Goal: Transaction & Acquisition: Download file/media

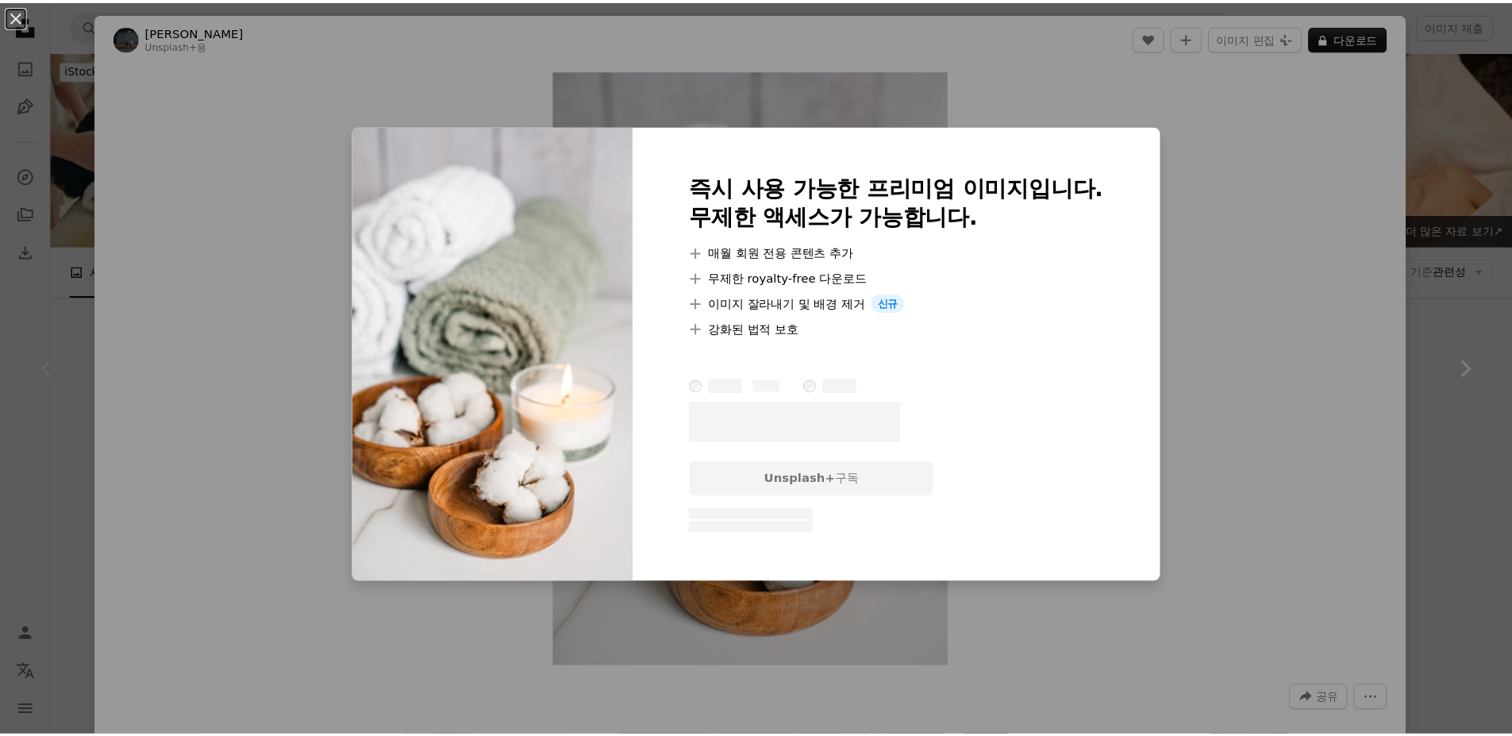
scroll to position [317, 0]
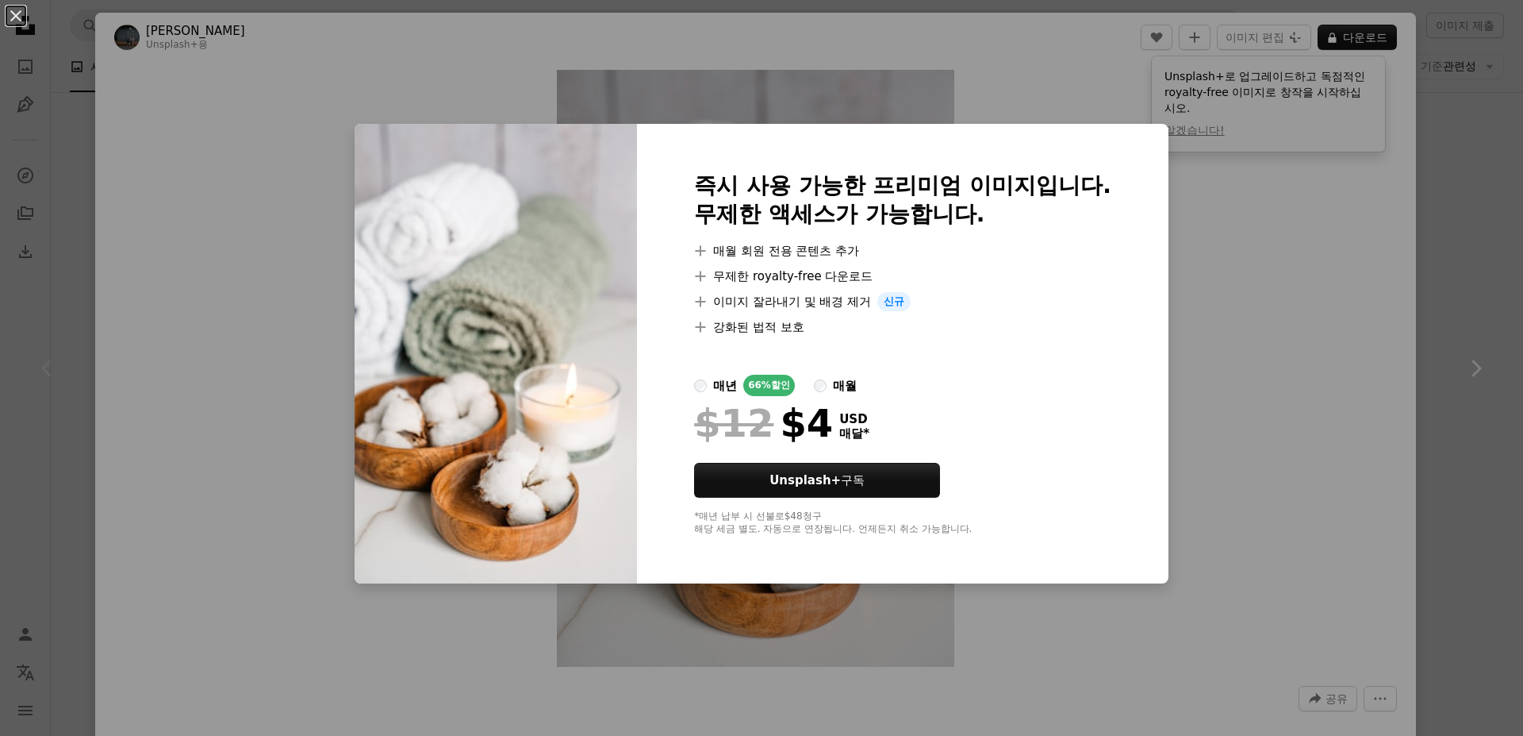
drag, startPoint x: 1255, startPoint y: 220, endPoint x: 1272, endPoint y: 194, distance: 31.0
click at [1255, 219] on div "An X shape 즉시 사용 가능한 프리미엄 이미지입니다. 무제한 액세스가 가능합니다. A plus sign 매월 회원 전용 콘텐츠 추가 A…" at bounding box center [761, 368] width 1523 height 736
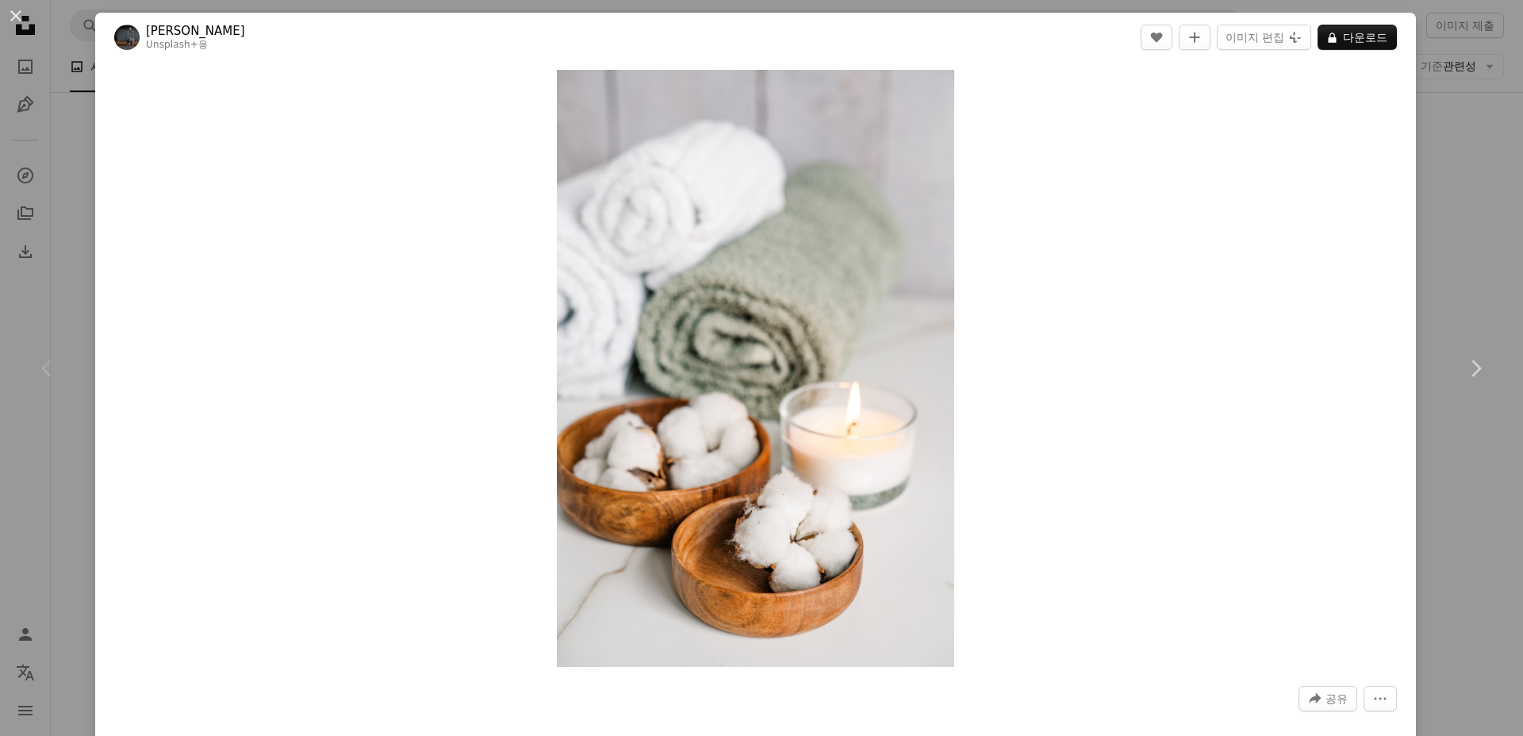
click at [1445, 73] on div "An X shape Chevron left Chevron right [PERSON_NAME] Unsplash+ 용 A heart A plus …" at bounding box center [761, 368] width 1523 height 736
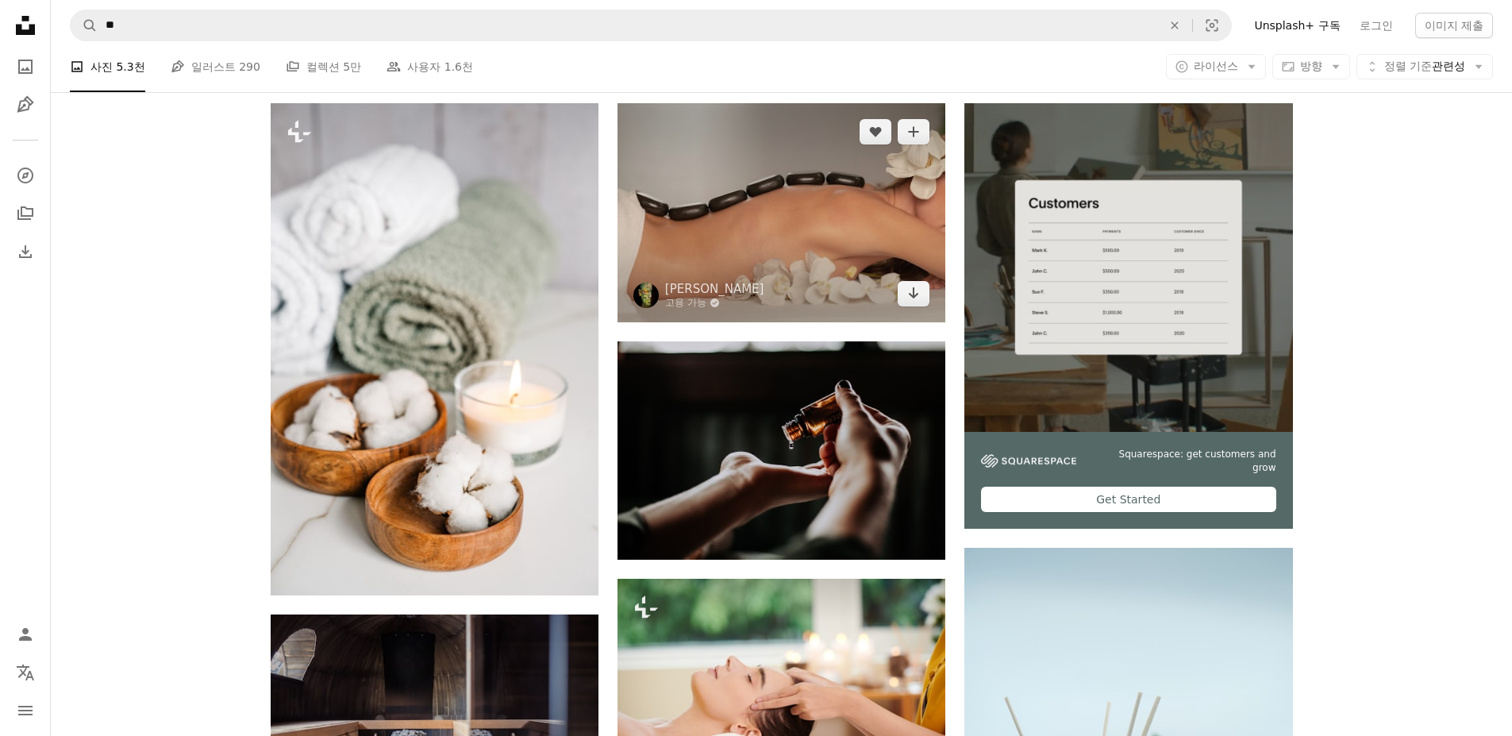
scroll to position [159, 0]
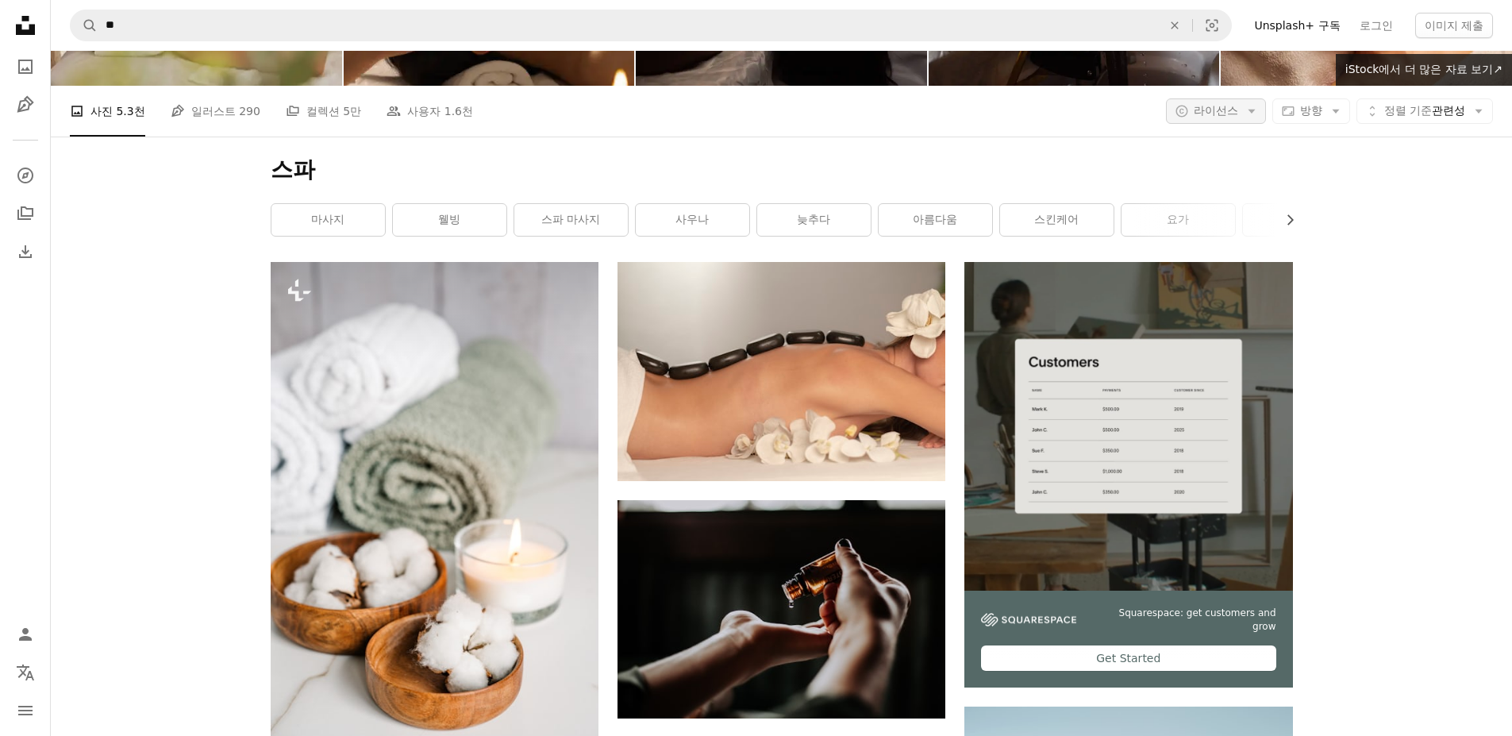
click at [1247, 108] on icon "Arrow down" at bounding box center [1251, 111] width 14 height 14
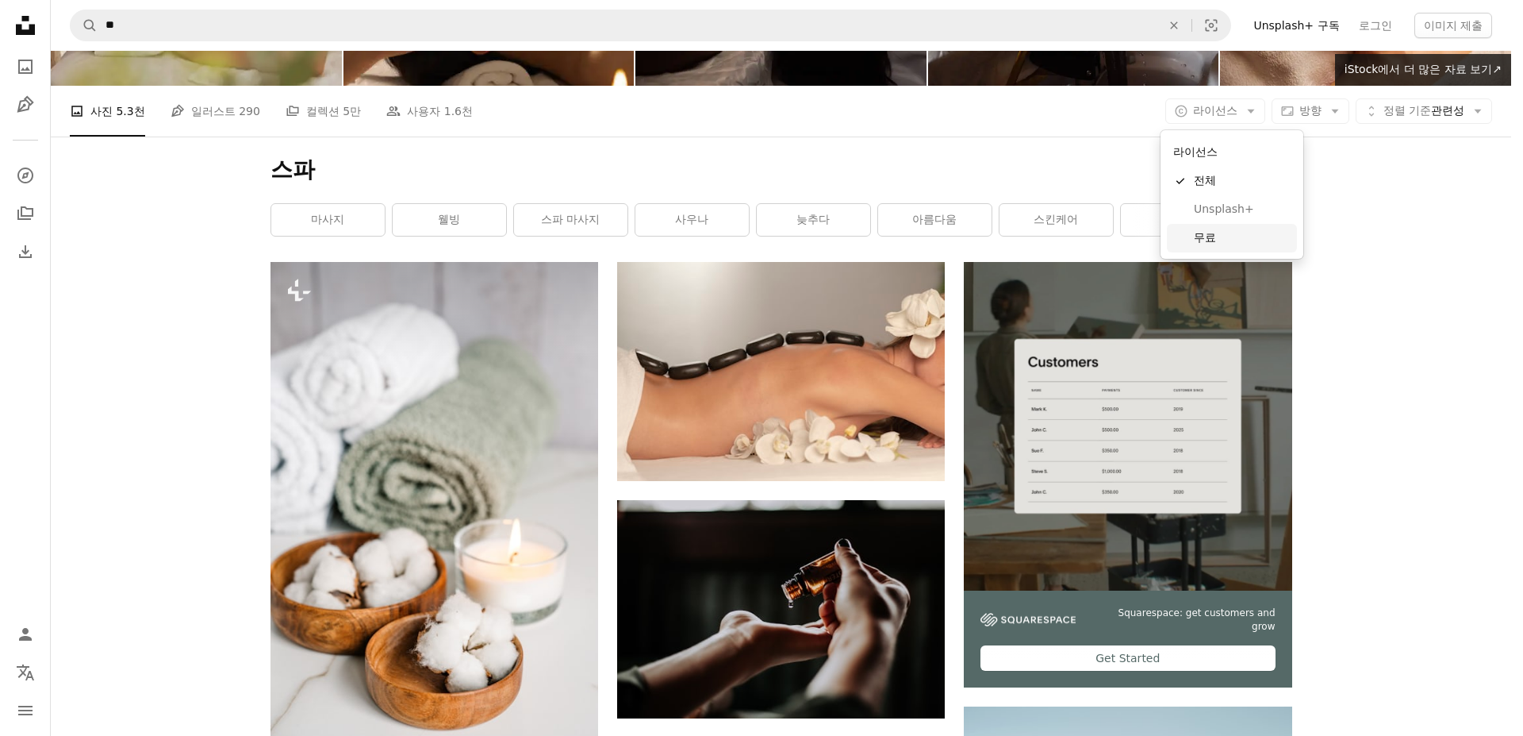
click at [1265, 229] on link "무료" at bounding box center [1232, 238] width 130 height 29
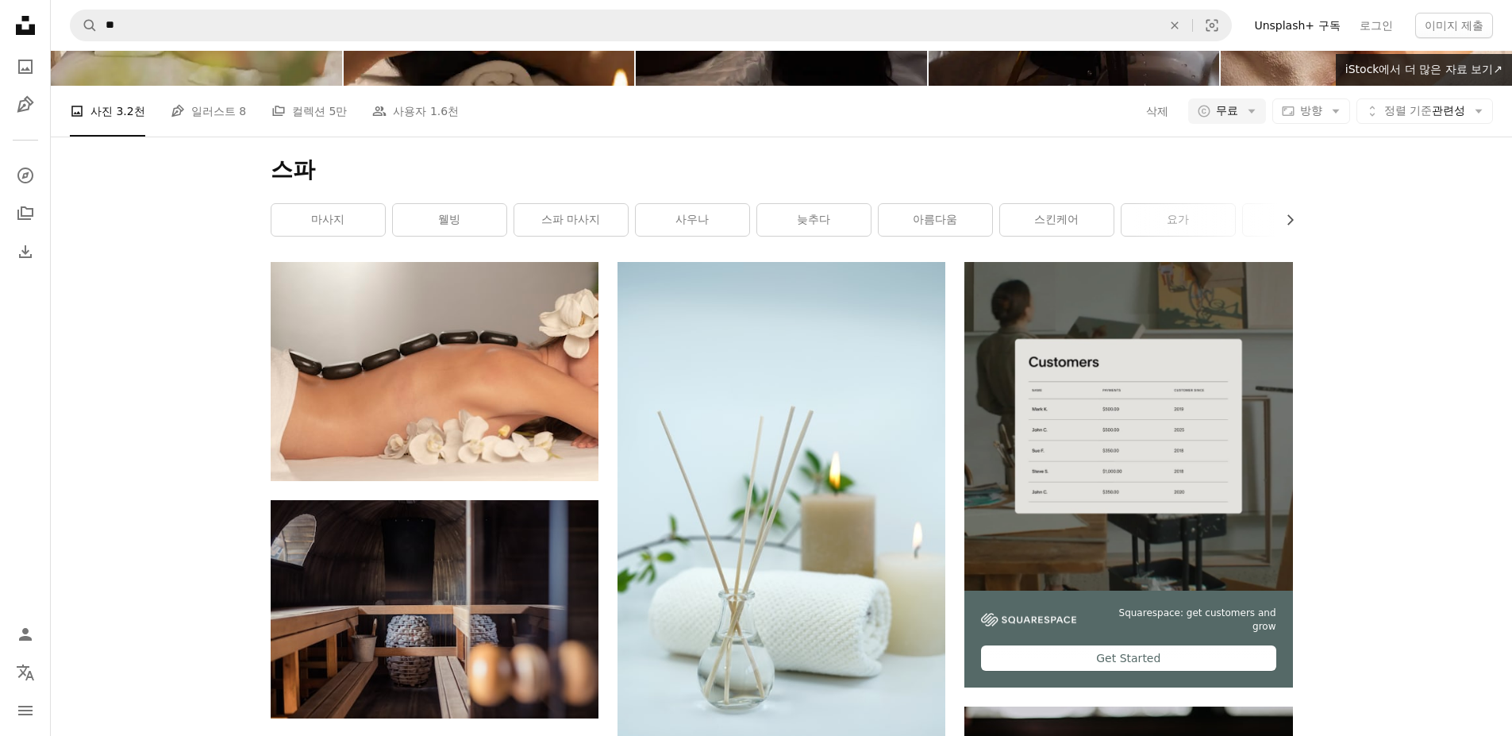
scroll to position [2378, 0]
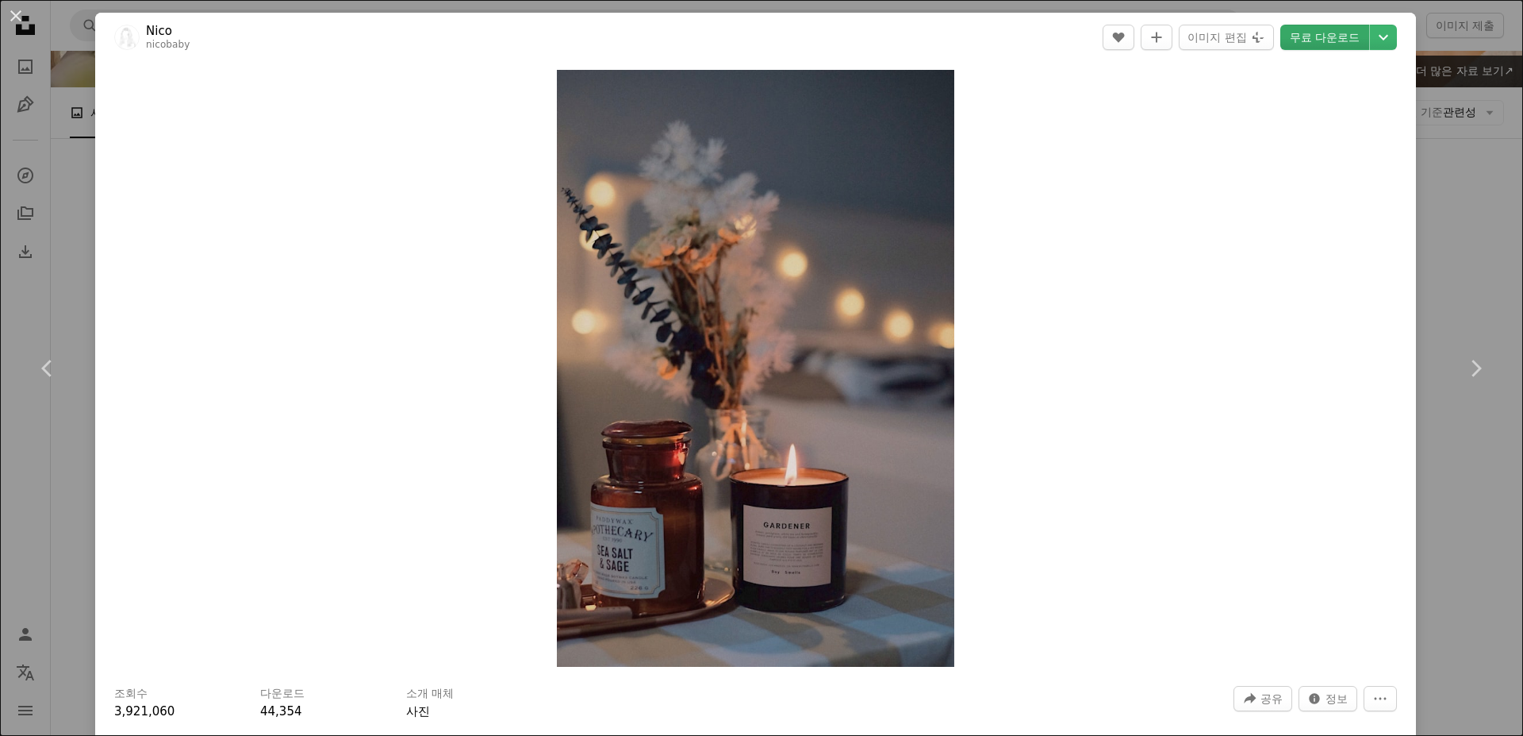
click at [1343, 36] on link "무료 다운로드" at bounding box center [1325, 37] width 89 height 25
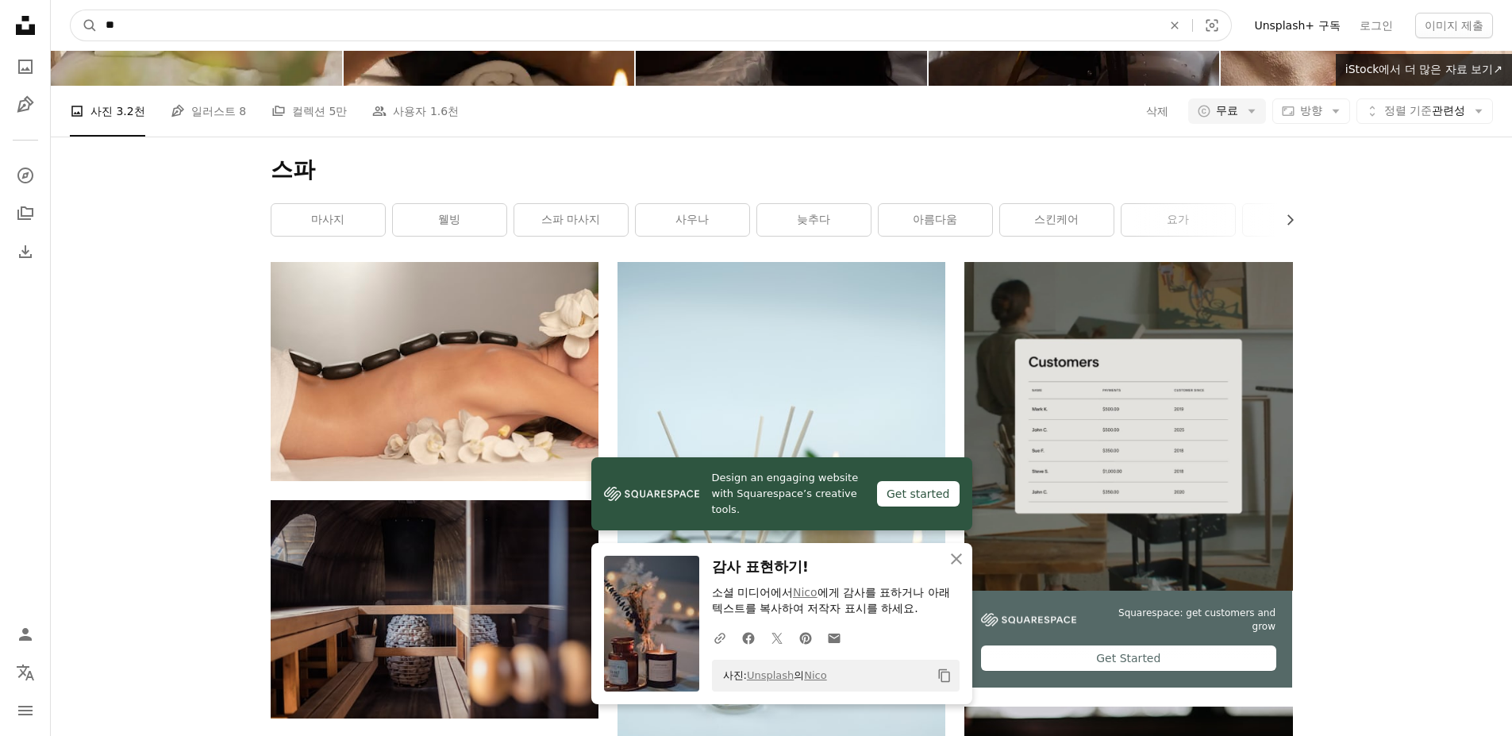
drag, startPoint x: 185, startPoint y: 17, endPoint x: -80, endPoint y: 31, distance: 265.4
type input "**"
click button "A magnifying glass" at bounding box center [84, 25] width 27 height 30
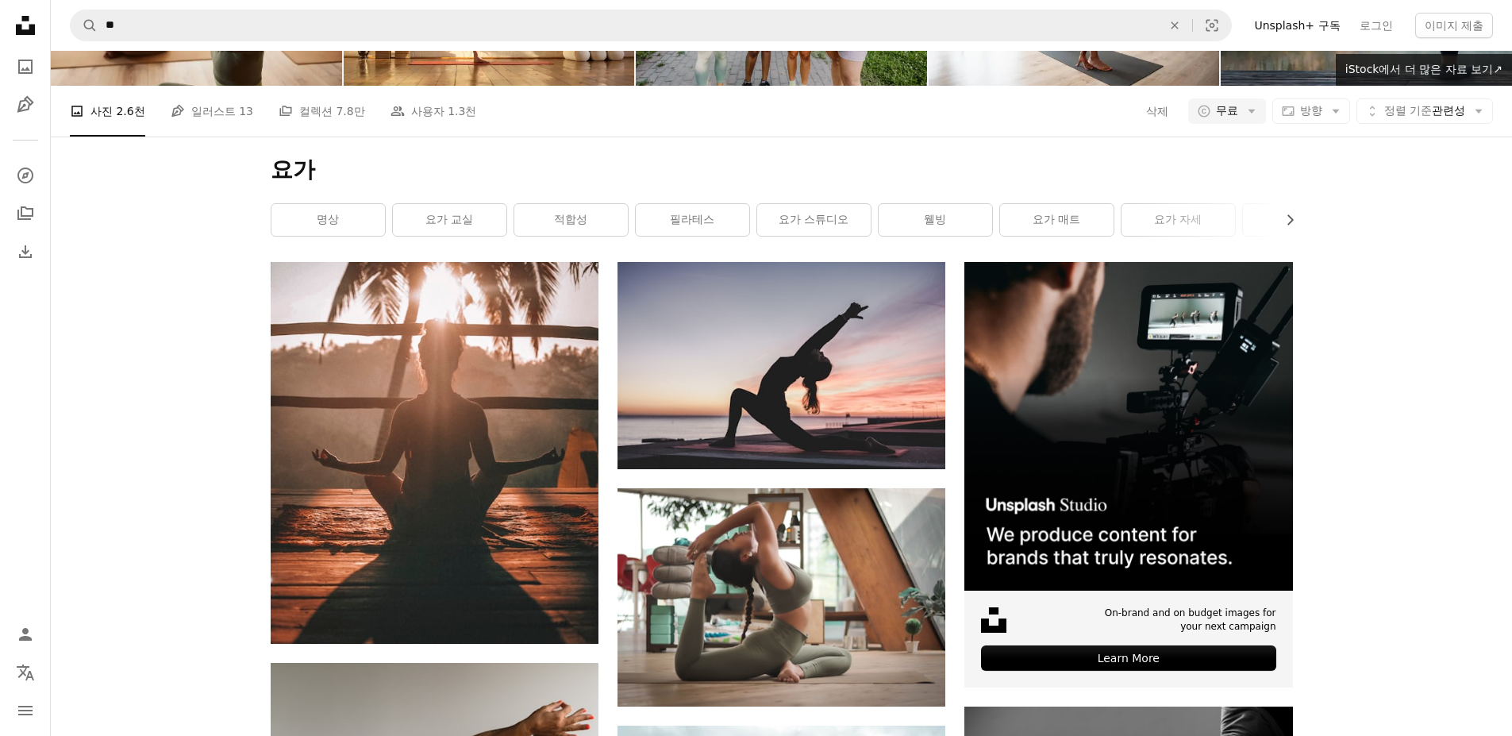
scroll to position [1904, 0]
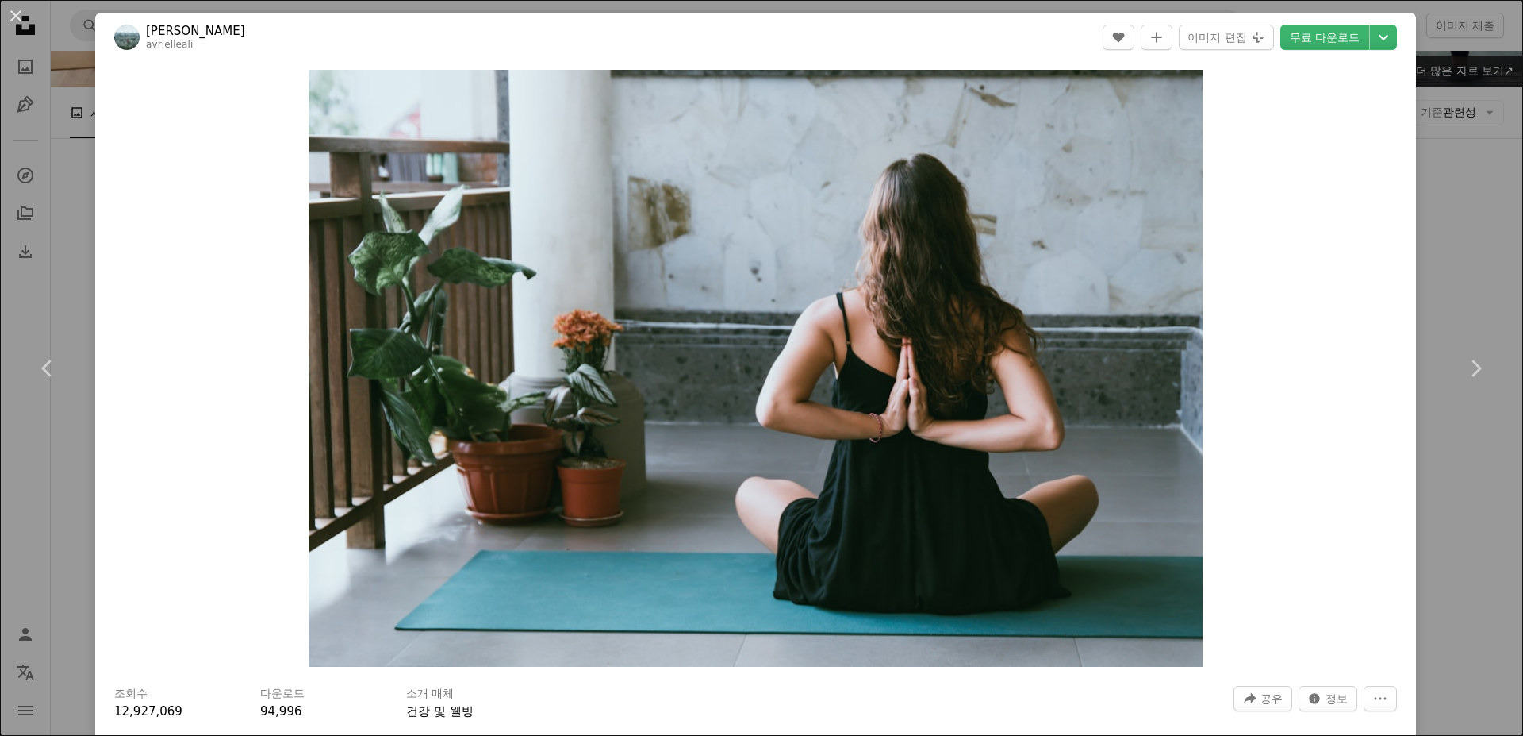
click at [1432, 169] on div "An X shape Chevron left Chevron right [PERSON_NAME] avrielleali A heart A plus …" at bounding box center [761, 368] width 1523 height 736
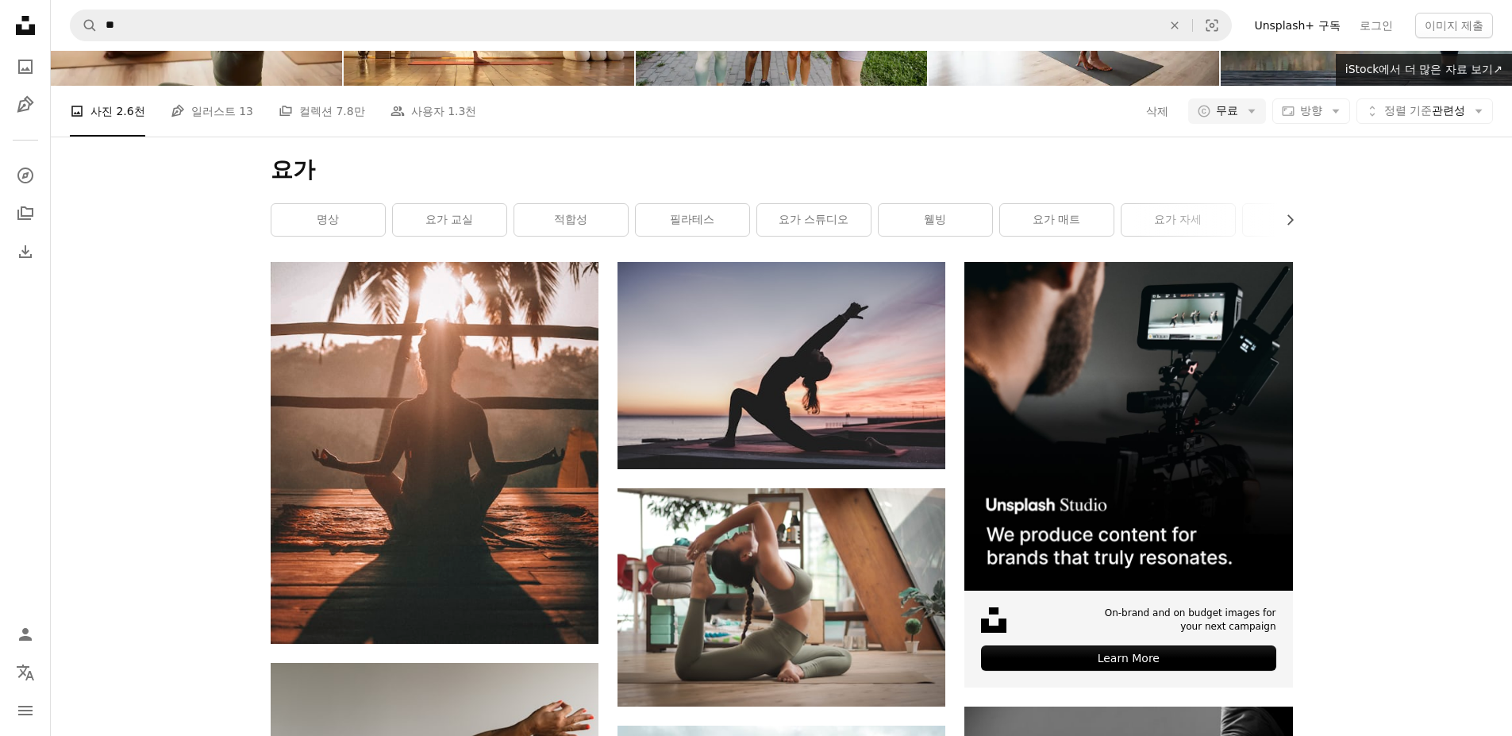
click at [359, 184] on h1 "요가" at bounding box center [782, 170] width 1022 height 29
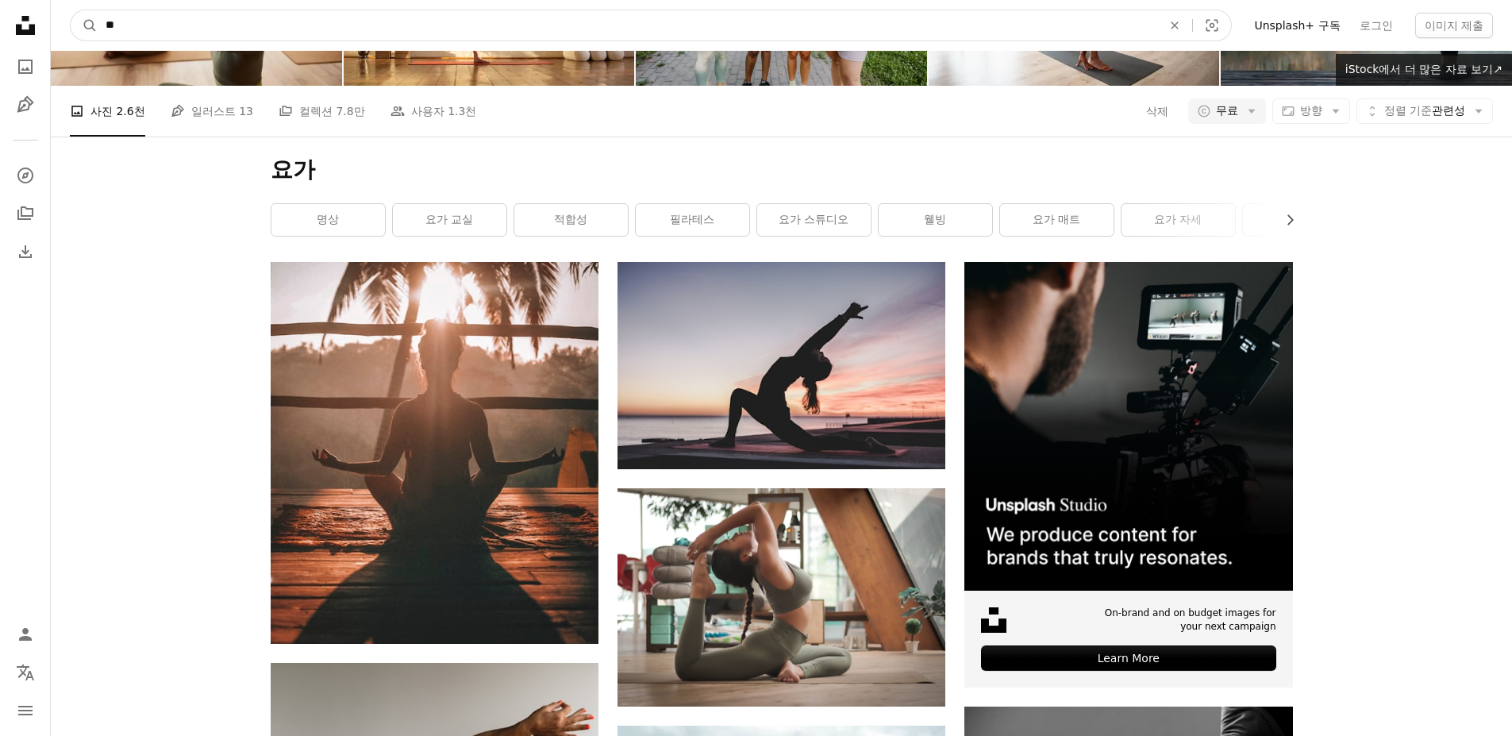
drag, startPoint x: -83, startPoint y: 53, endPoint x: -152, endPoint y: 68, distance: 70.7
type input "***"
click button "A magnifying glass" at bounding box center [84, 25] width 27 height 30
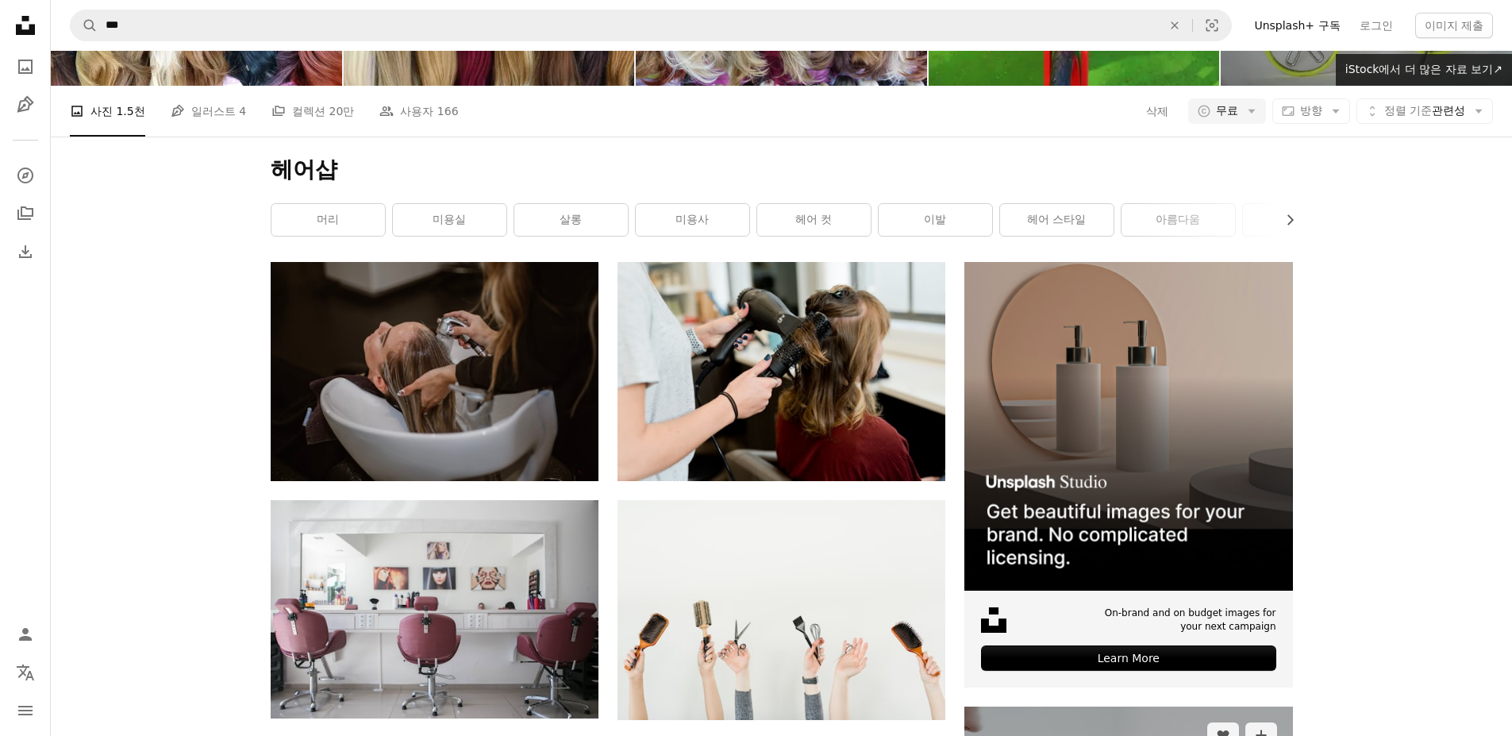
scroll to position [1190, 0]
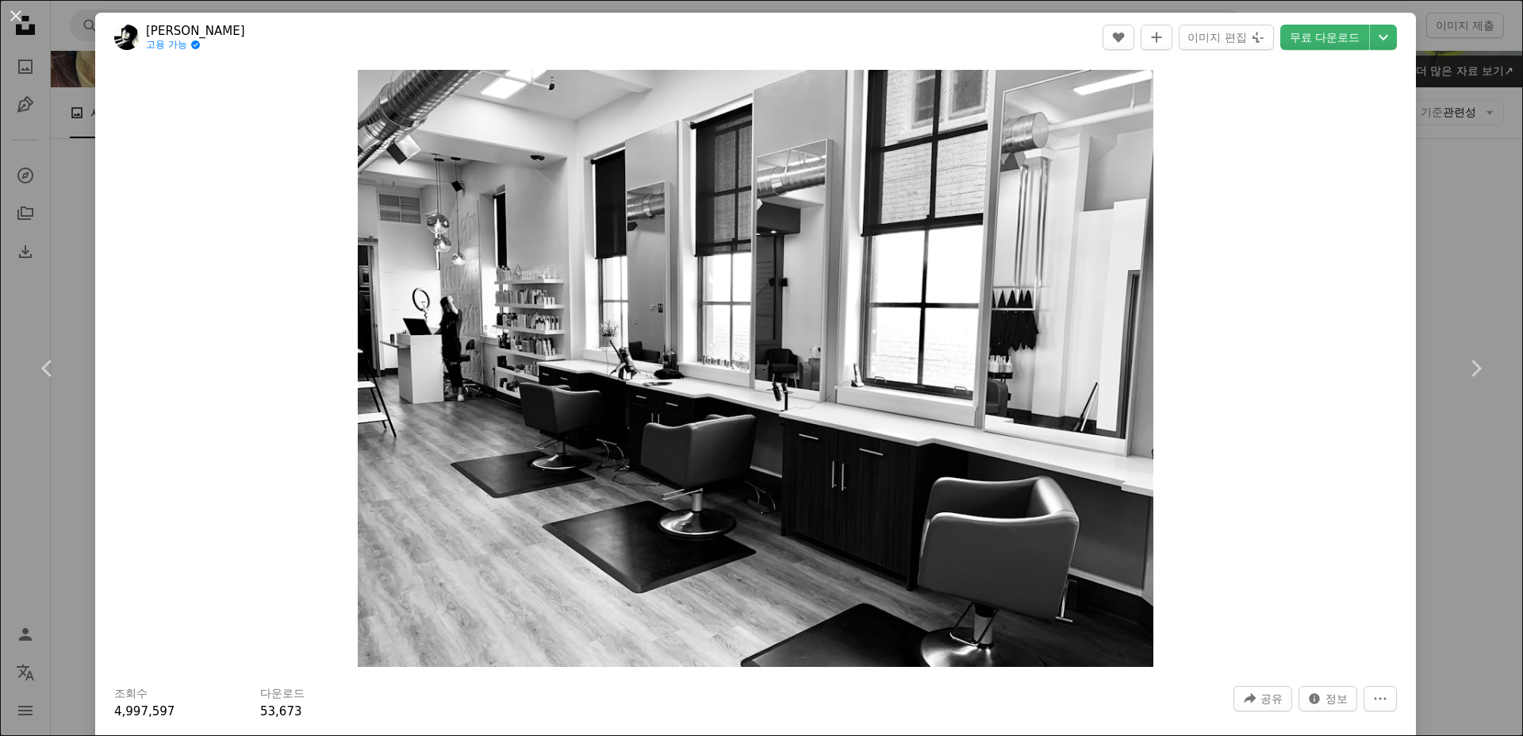
drag, startPoint x: 752, startPoint y: 334, endPoint x: 1221, endPoint y: 228, distance: 480.8
click at [1221, 228] on div "Zoom in" at bounding box center [755, 368] width 1321 height 613
click at [1331, 39] on link "무료 다운로드" at bounding box center [1325, 37] width 89 height 25
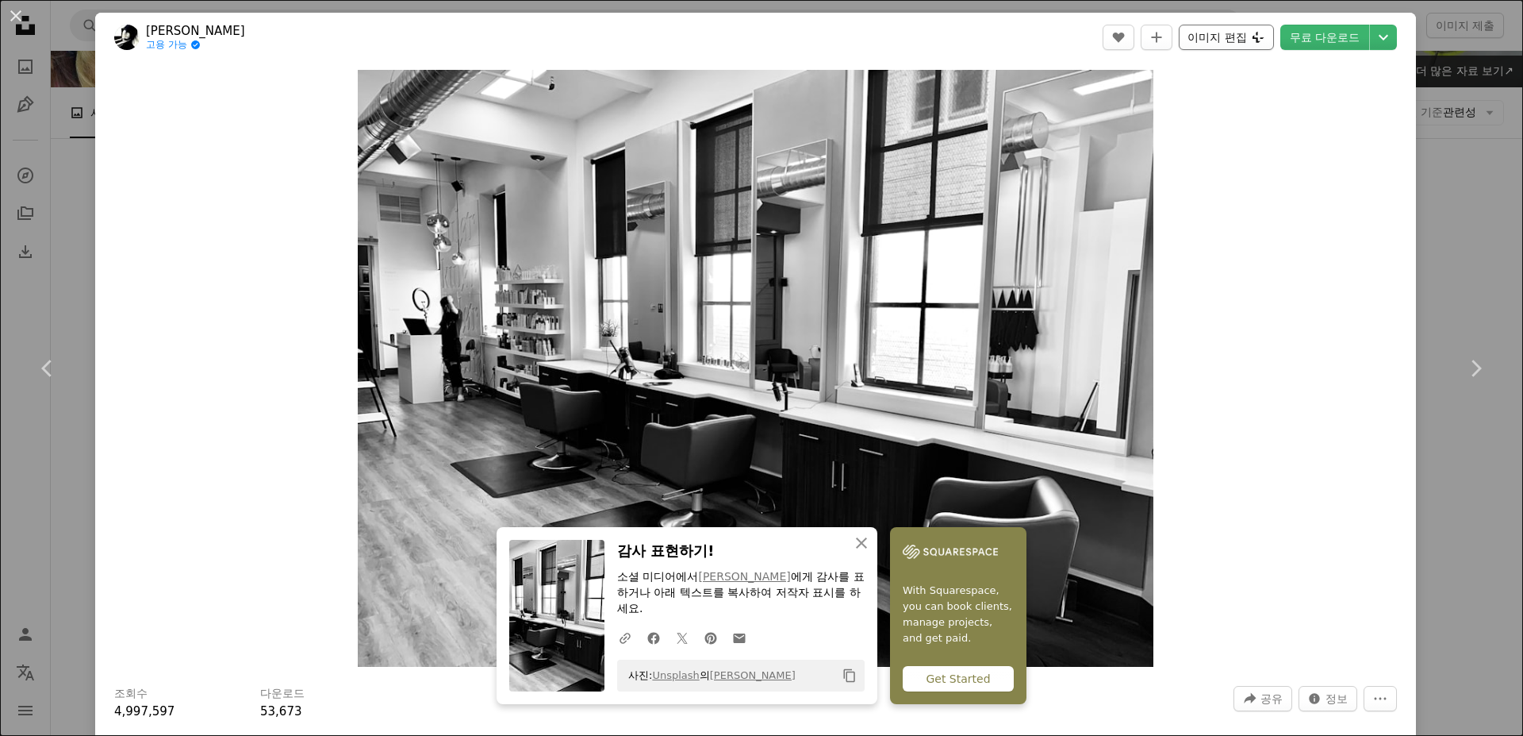
click at [1212, 40] on button "이미지 편집 Plus sign for Unsplash+" at bounding box center [1226, 37] width 94 height 25
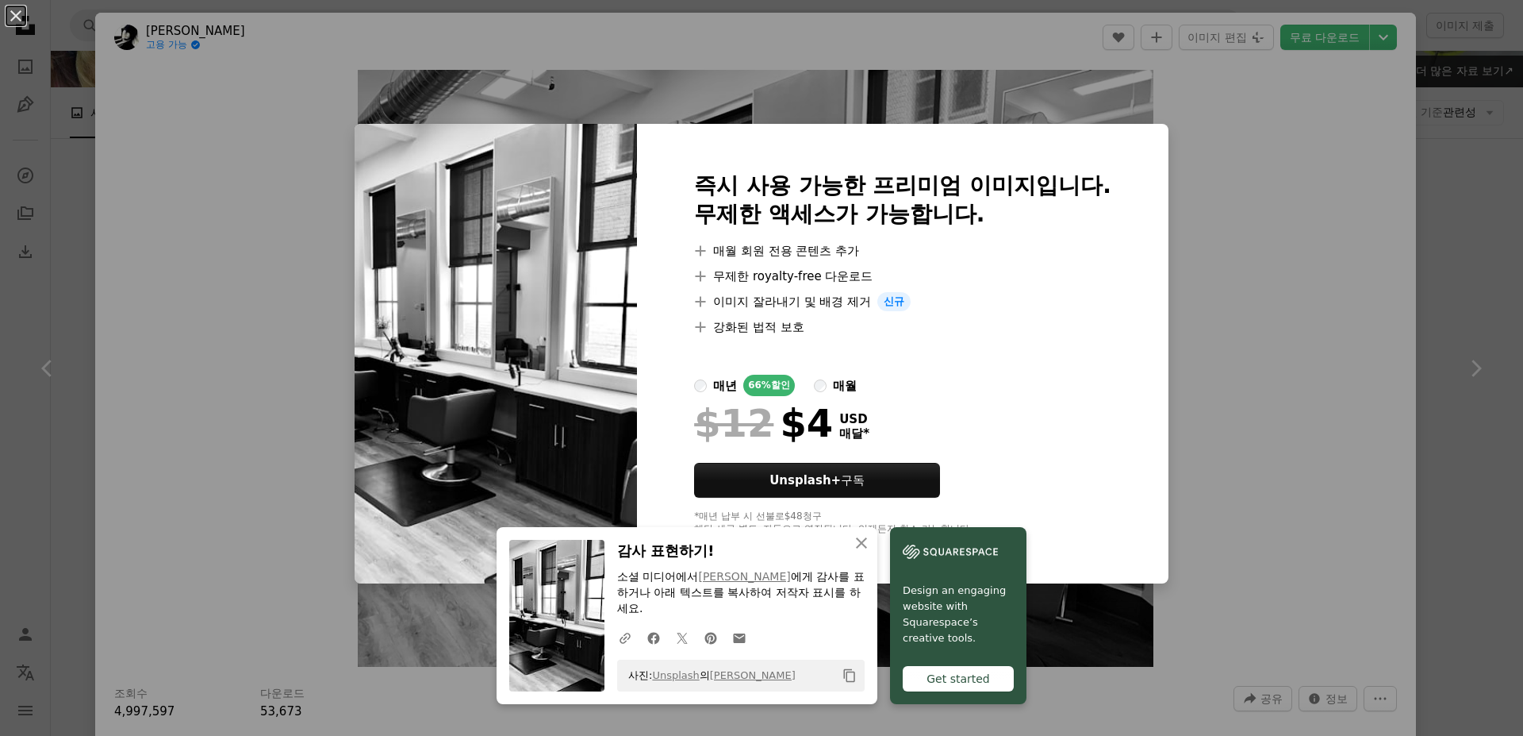
click at [1226, 246] on div "An X shape An X shape 닫기 감사 표현하기! 소셜 미디어에서 [PERSON_NAME] 에게 감사를 표하거나 아래 텍스트를 복사…" at bounding box center [761, 368] width 1523 height 736
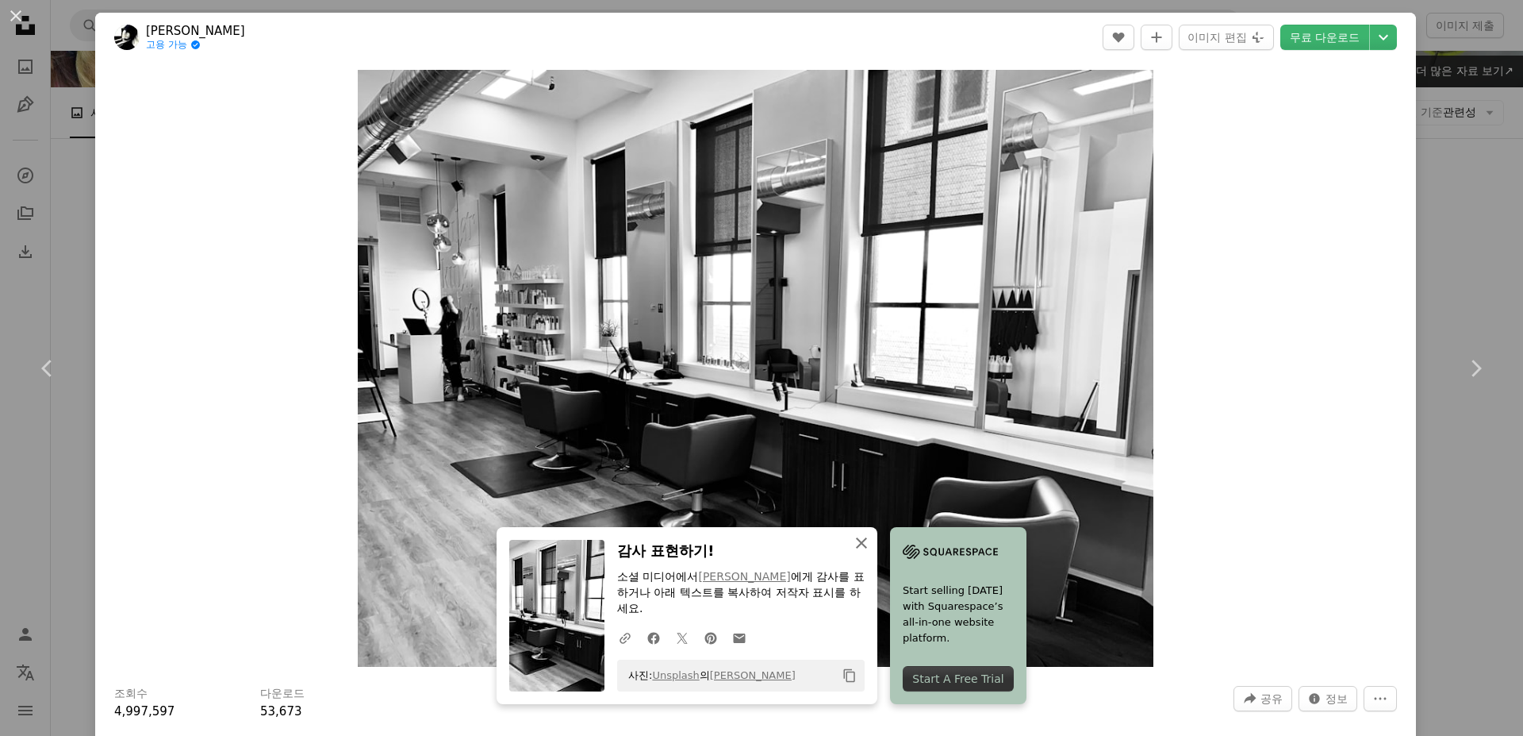
click at [856, 543] on icon "button" at bounding box center [861, 542] width 11 height 11
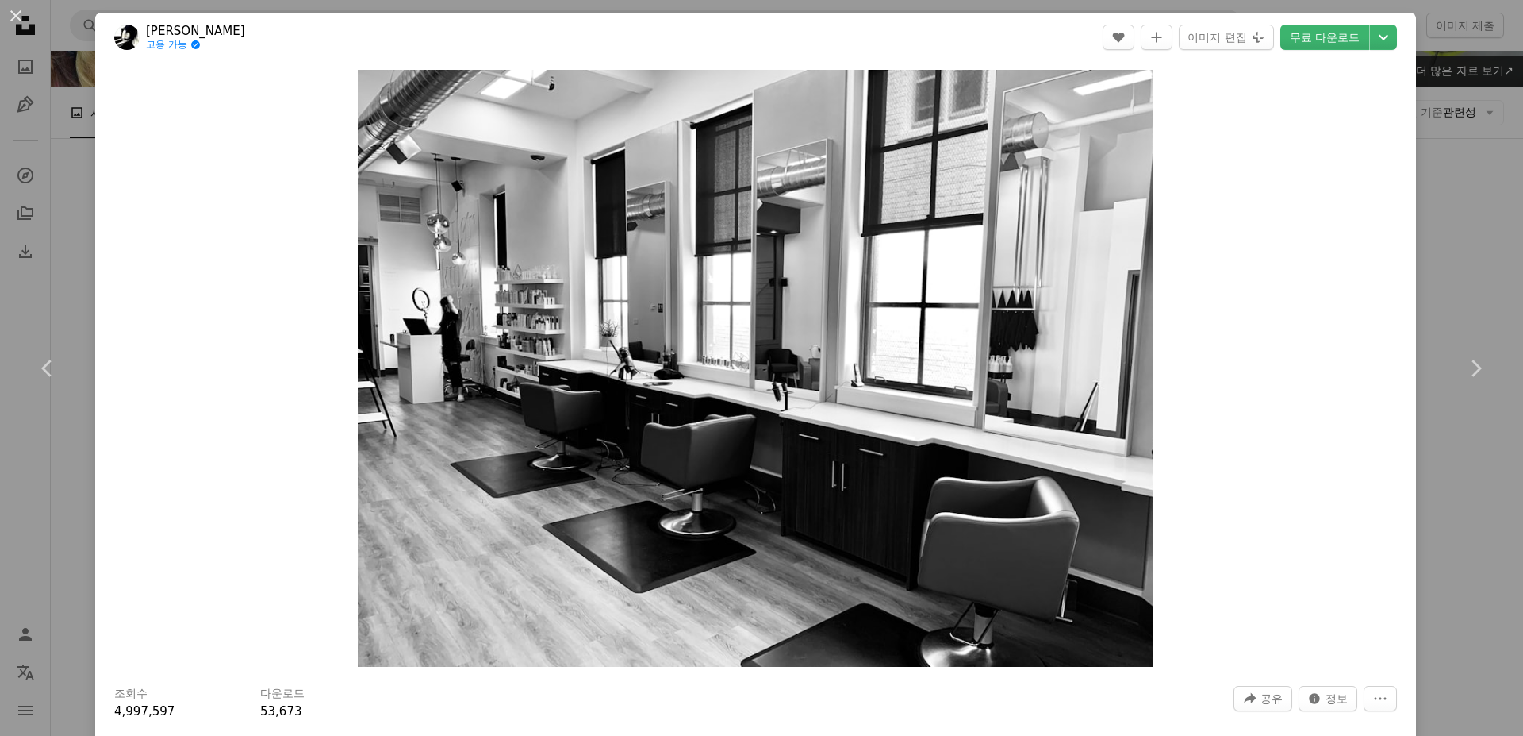
drag, startPoint x: 1433, startPoint y: 194, endPoint x: 1379, endPoint y: 266, distance: 89.5
click at [1433, 194] on div "An X shape Chevron left Chevron right [PERSON_NAME] 고용 가능 A checkmark inside of…" at bounding box center [761, 368] width 1523 height 736
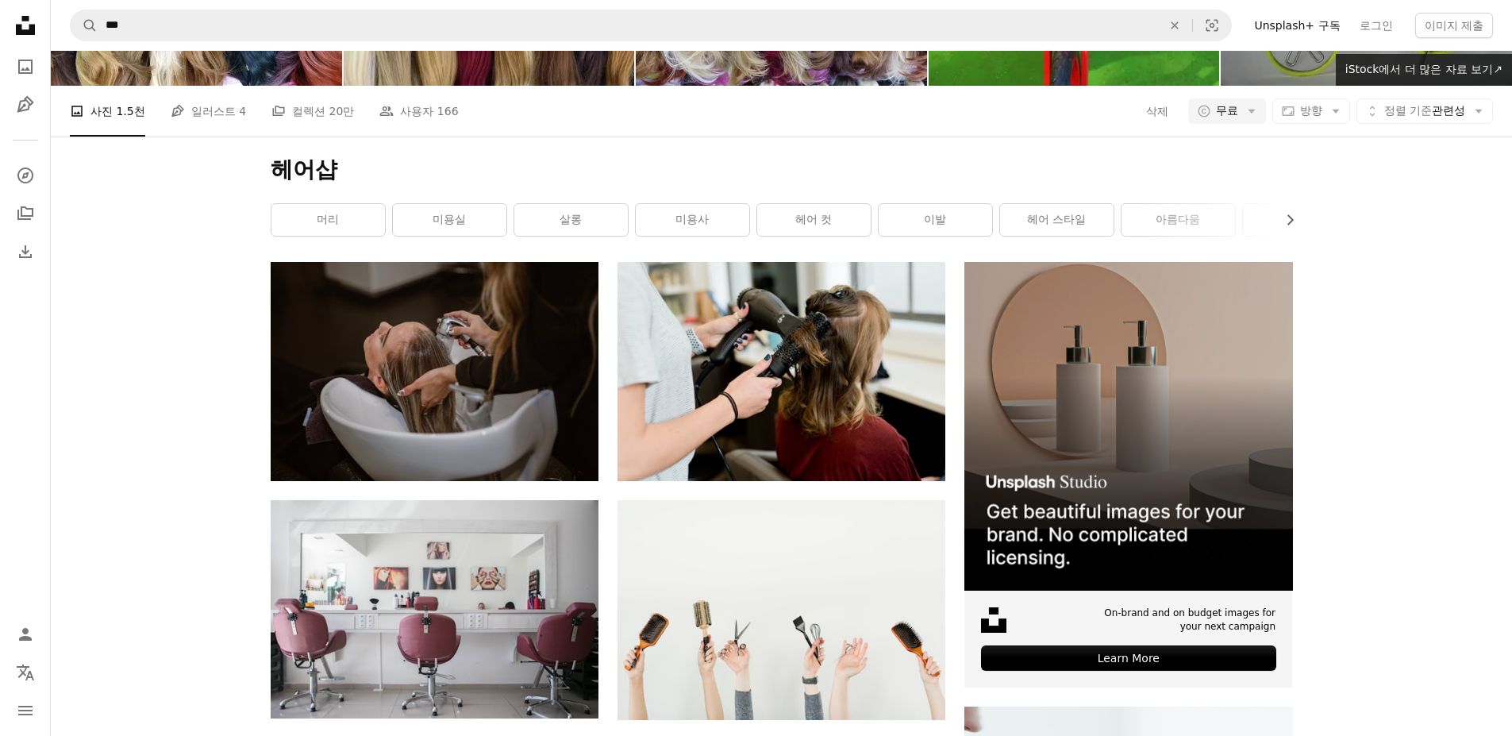
scroll to position [1428, 0]
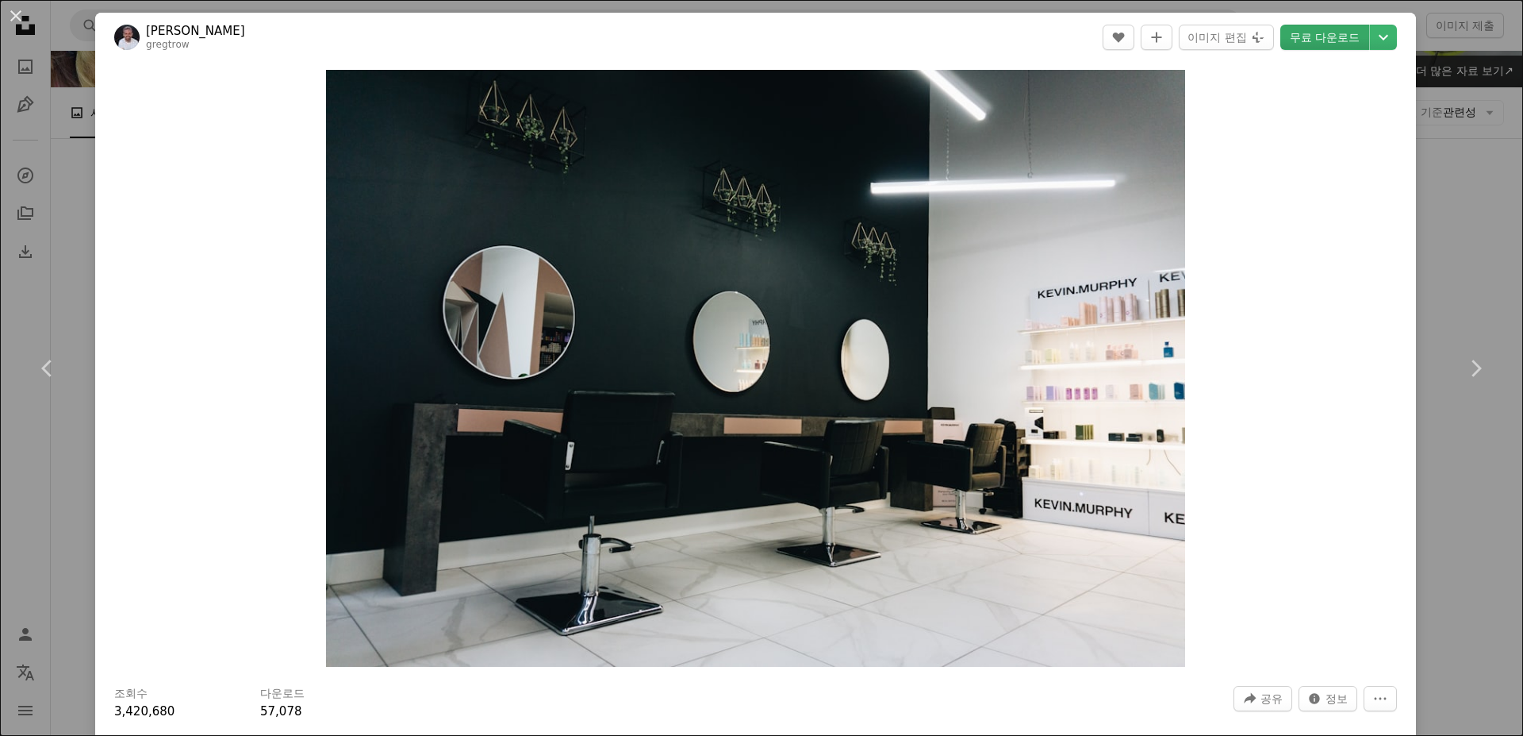
click at [1325, 36] on link "무료 다운로드" at bounding box center [1325, 37] width 89 height 25
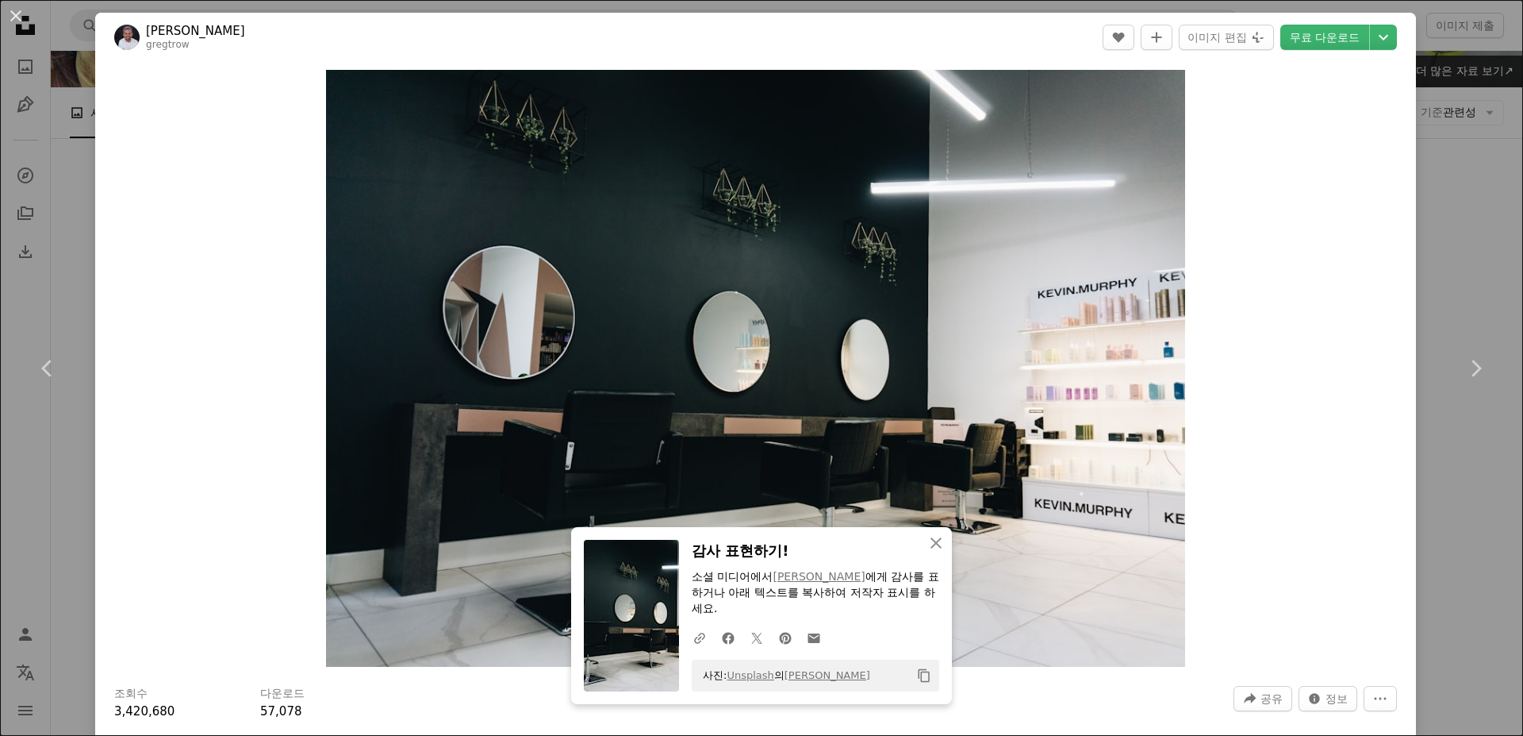
drag, startPoint x: 182, startPoint y: 561, endPoint x: 192, endPoint y: 567, distance: 12.1
click at [182, 561] on div "Zoom in" at bounding box center [755, 368] width 1321 height 613
click at [1431, 140] on div "An X shape Chevron left Chevron right An X shape 닫기 감사 표현하기! 소셜 미디어에서 [PERSON_N…" at bounding box center [761, 368] width 1523 height 736
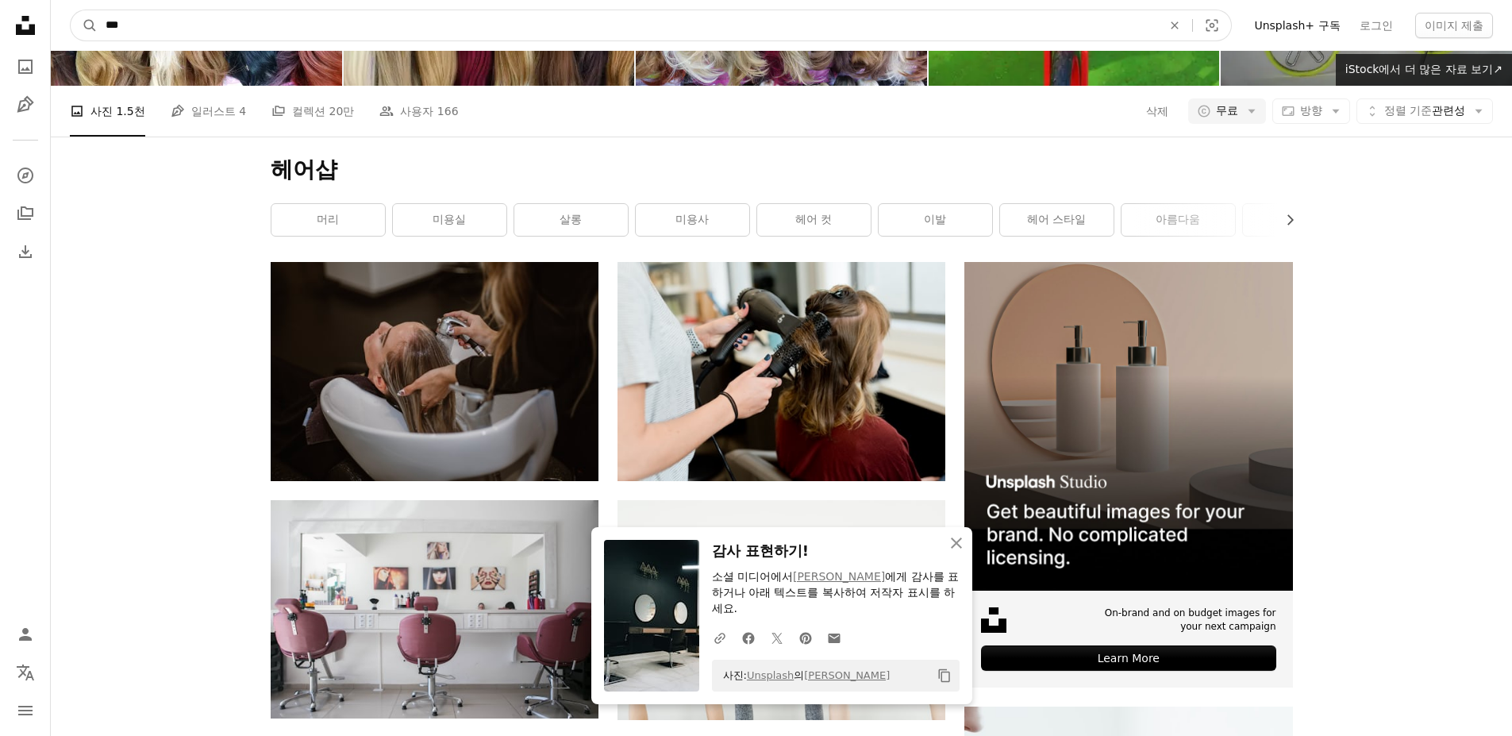
drag, startPoint x: 347, startPoint y: 26, endPoint x: -163, endPoint y: 81, distance: 512.3
type input "**"
click at [71, 10] on button "A magnifying glass" at bounding box center [84, 25] width 27 height 30
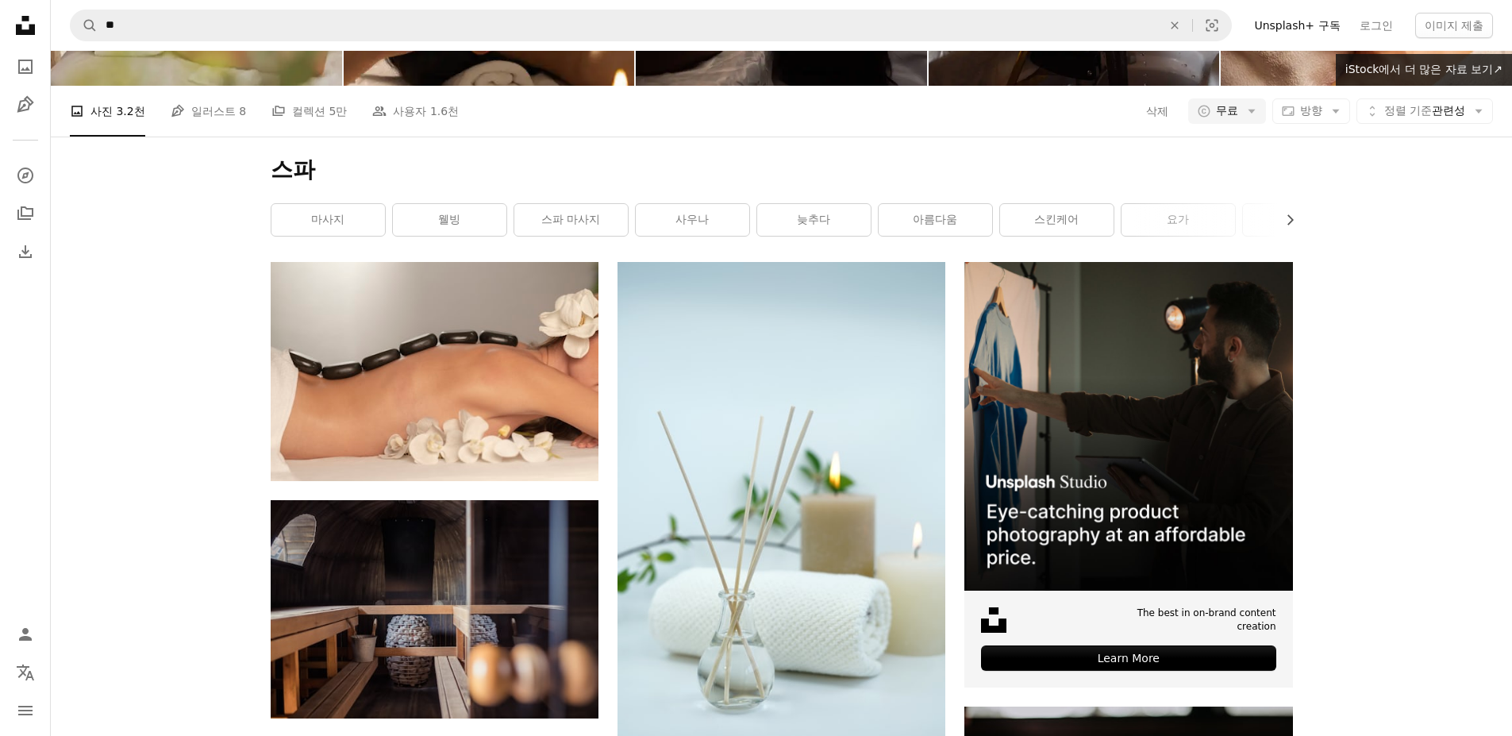
scroll to position [4999, 0]
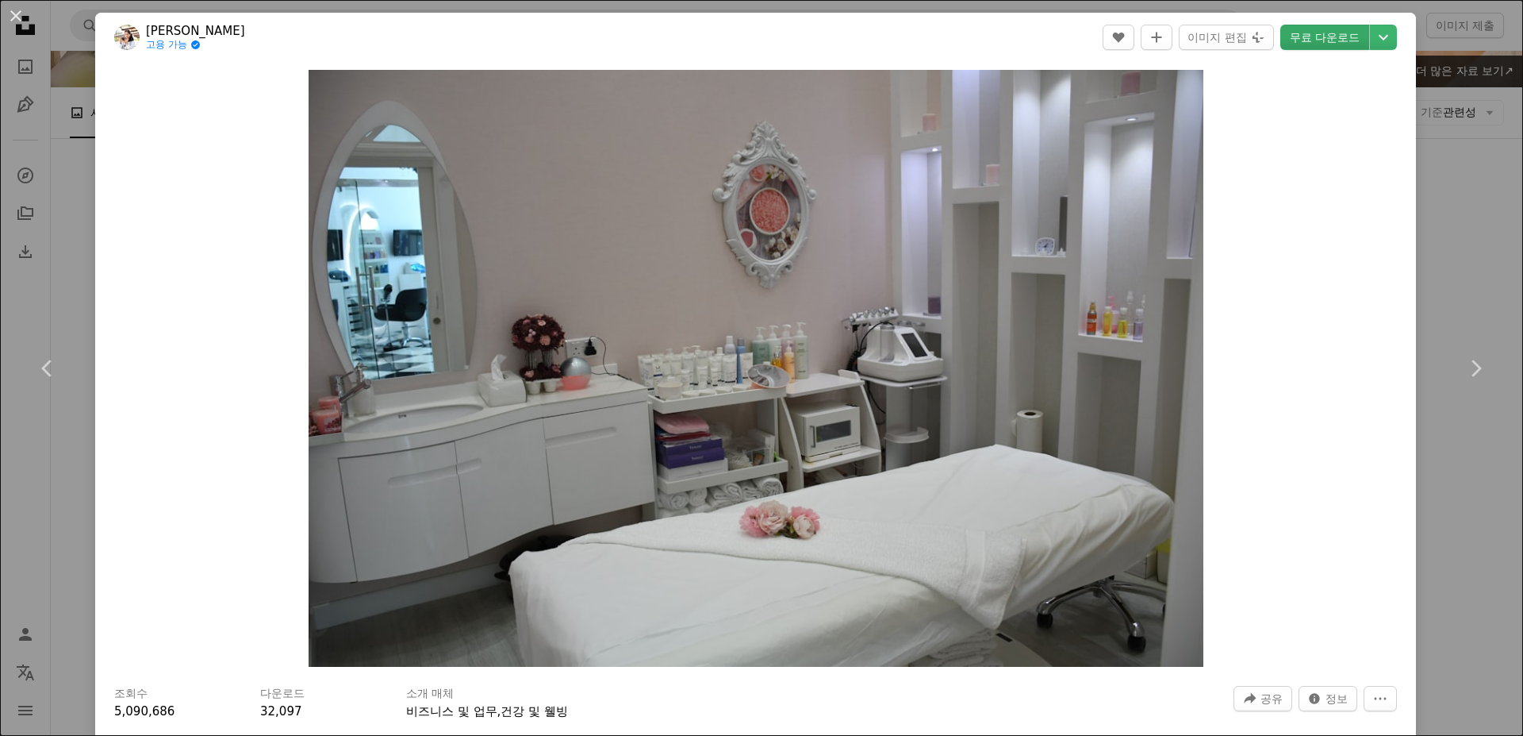
click at [1349, 40] on link "무료 다운로드" at bounding box center [1325, 37] width 89 height 25
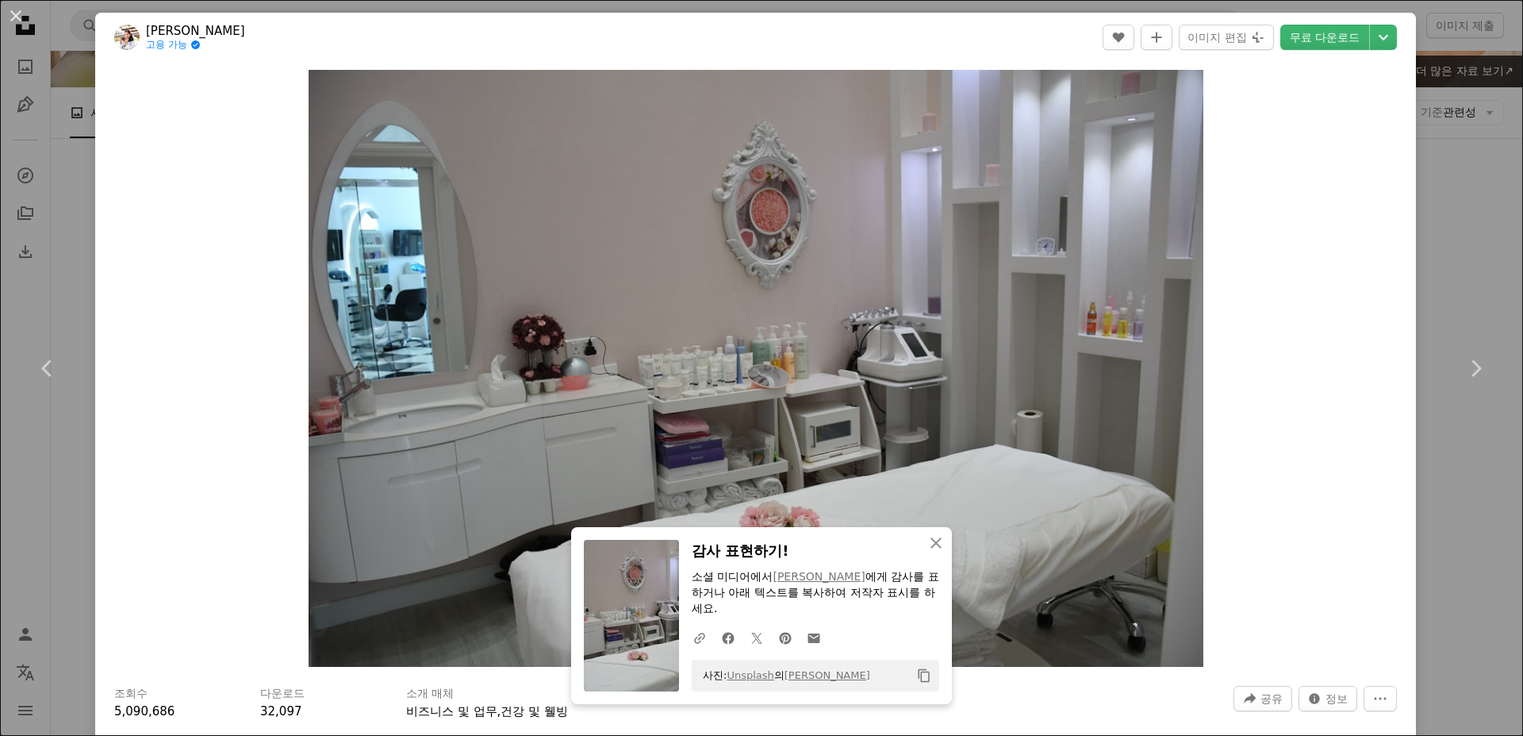
click at [1454, 267] on div "An X shape Chevron left Chevron right An X shape 닫기 감사 표현하기! 소셜 미디어에서 [PERSON_N…" at bounding box center [761, 368] width 1523 height 736
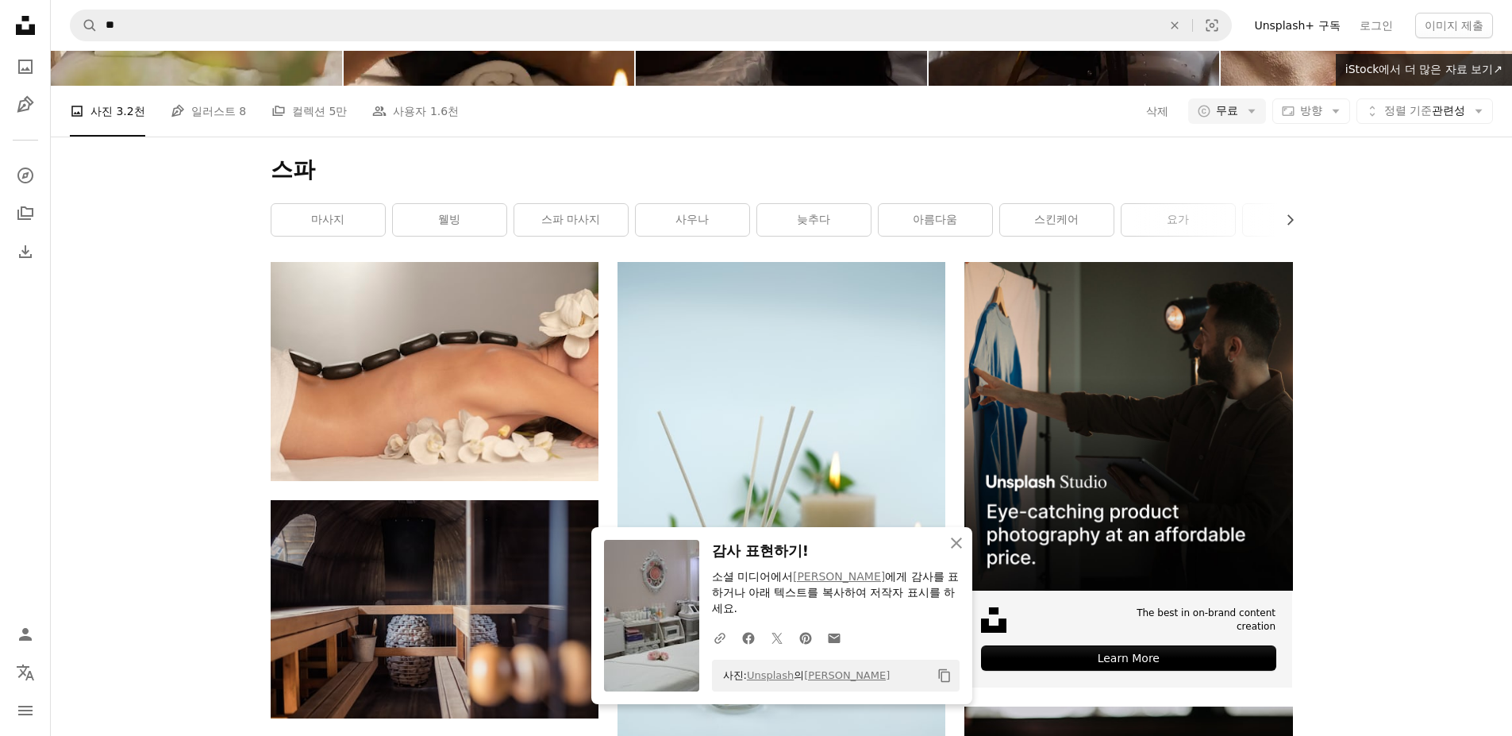
click at [982, 6] on nav "A magnifying glass ** An X shape Visual search Filters Unsplash+ 구독 로그인 이미지 제출" at bounding box center [781, 25] width 1461 height 51
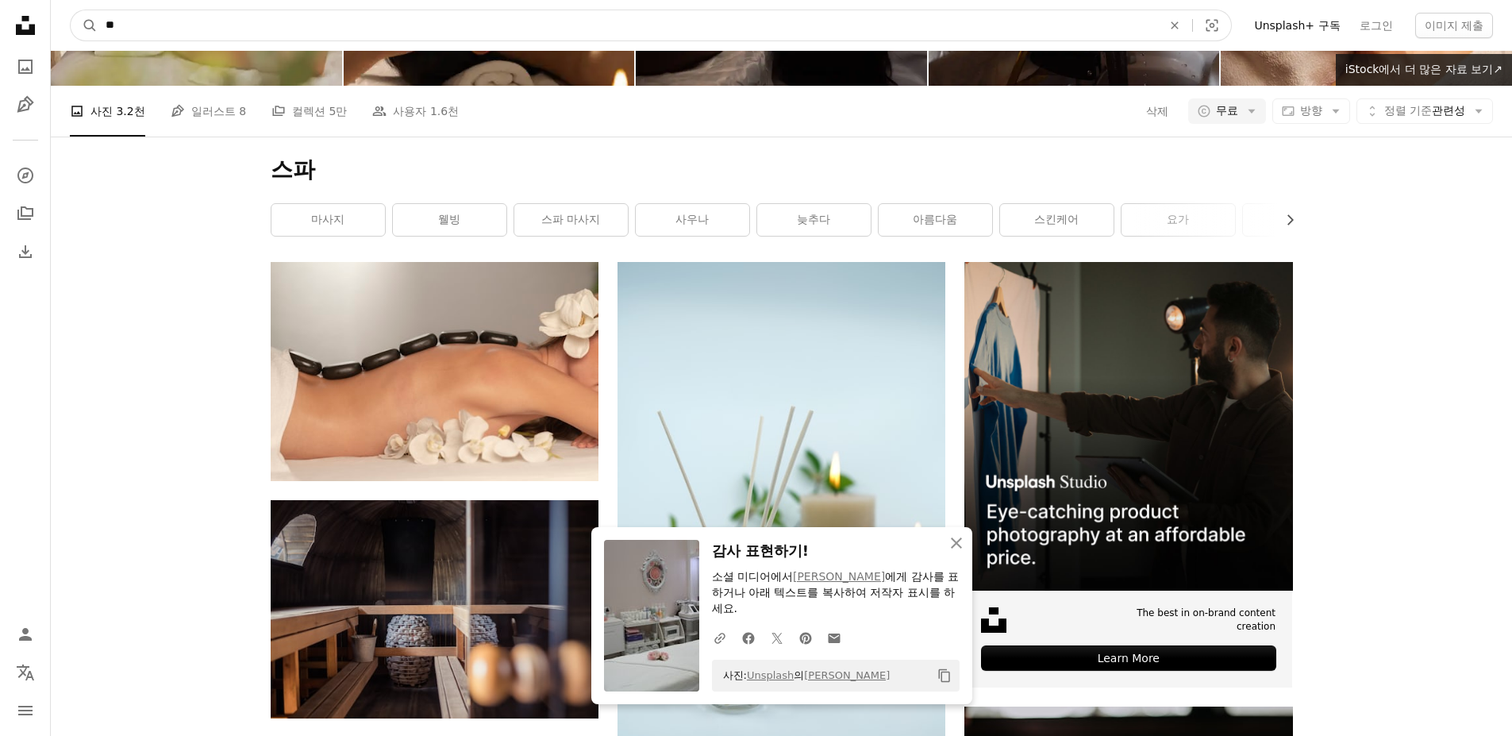
click at [908, 24] on input "**" at bounding box center [627, 25] width 1059 height 30
type input "**"
click button "A magnifying glass" at bounding box center [84, 25] width 27 height 30
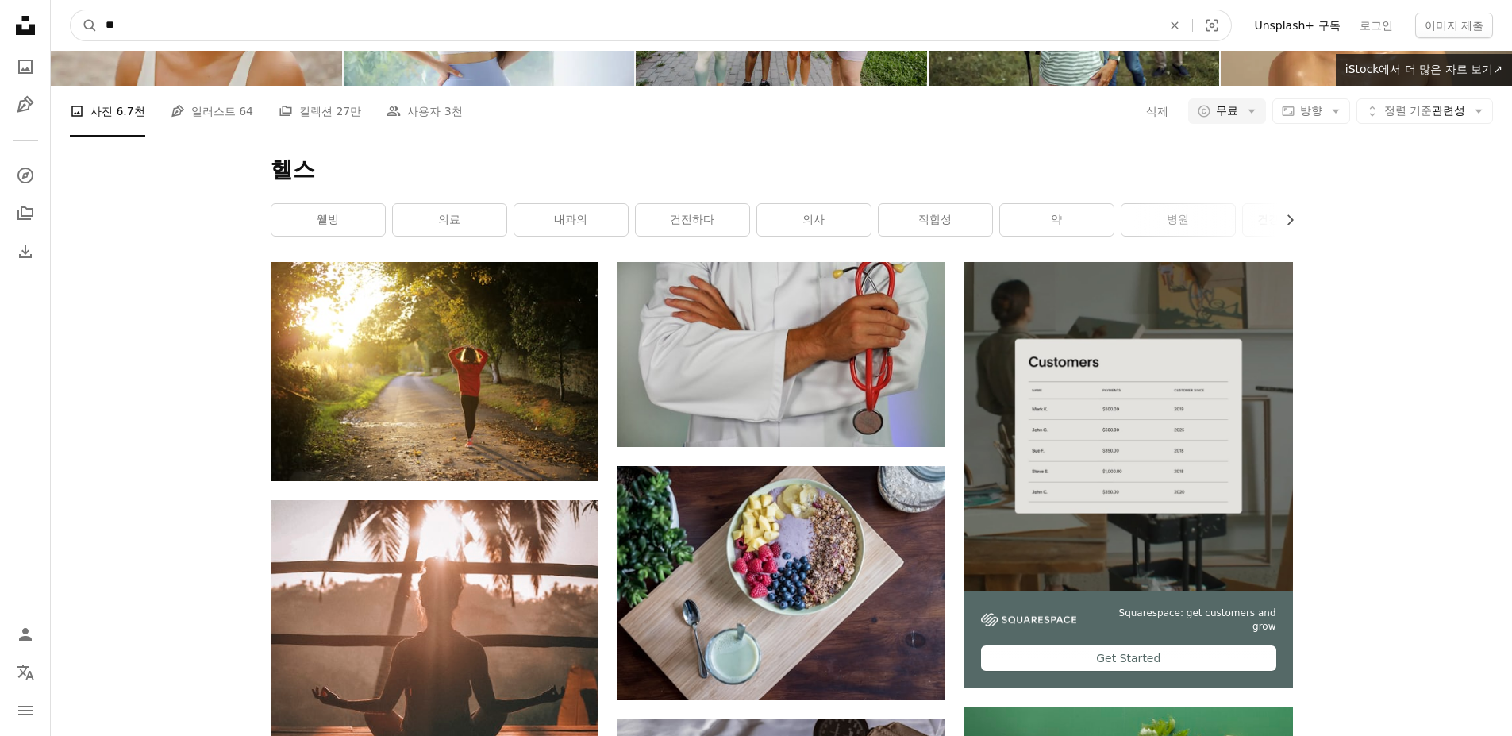
click at [189, 38] on input "**" at bounding box center [627, 25] width 1059 height 30
type input "***"
click button "A magnifying glass" at bounding box center [84, 25] width 27 height 30
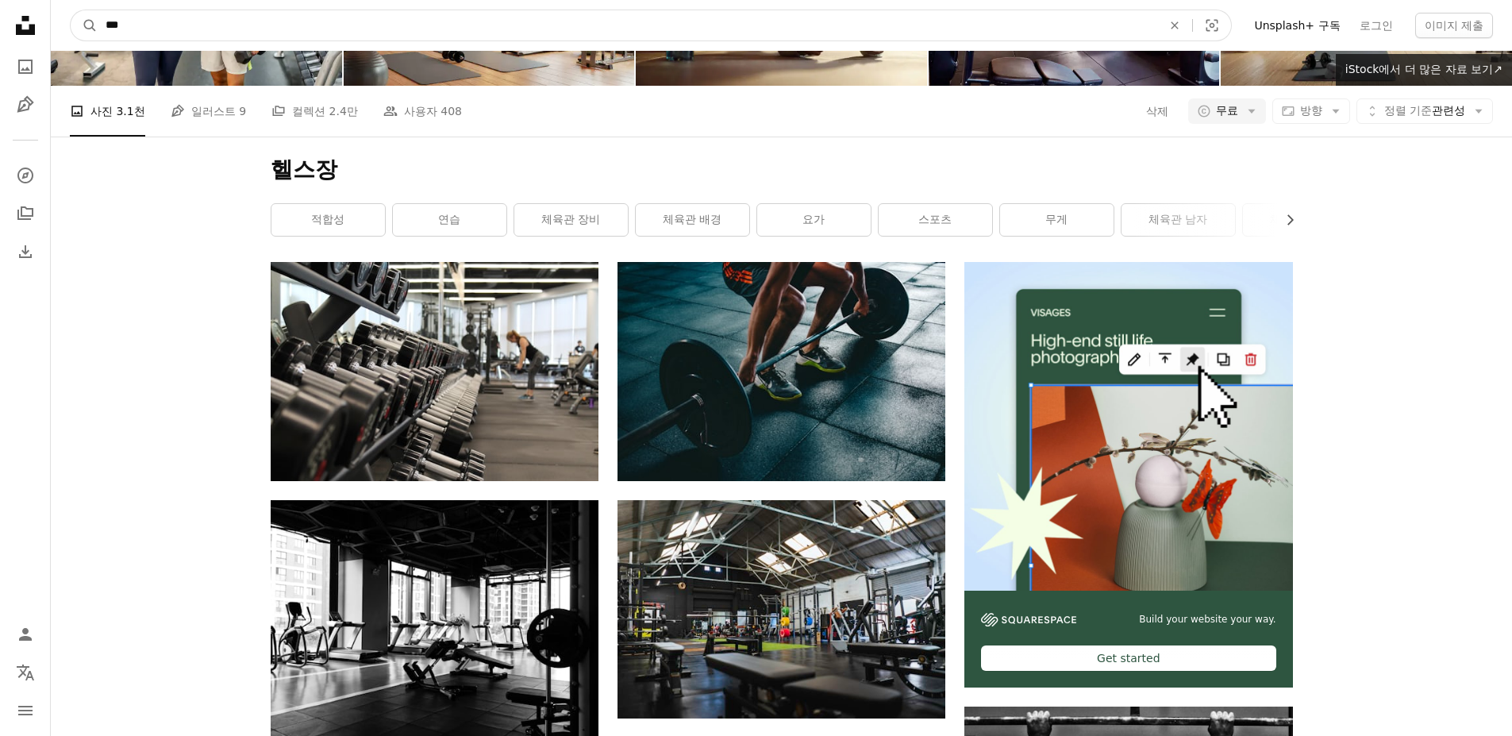
drag, startPoint x: 270, startPoint y: 20, endPoint x: -344, endPoint y: 69, distance: 616.1
type input "****"
click button "A magnifying glass" at bounding box center [84, 25] width 27 height 30
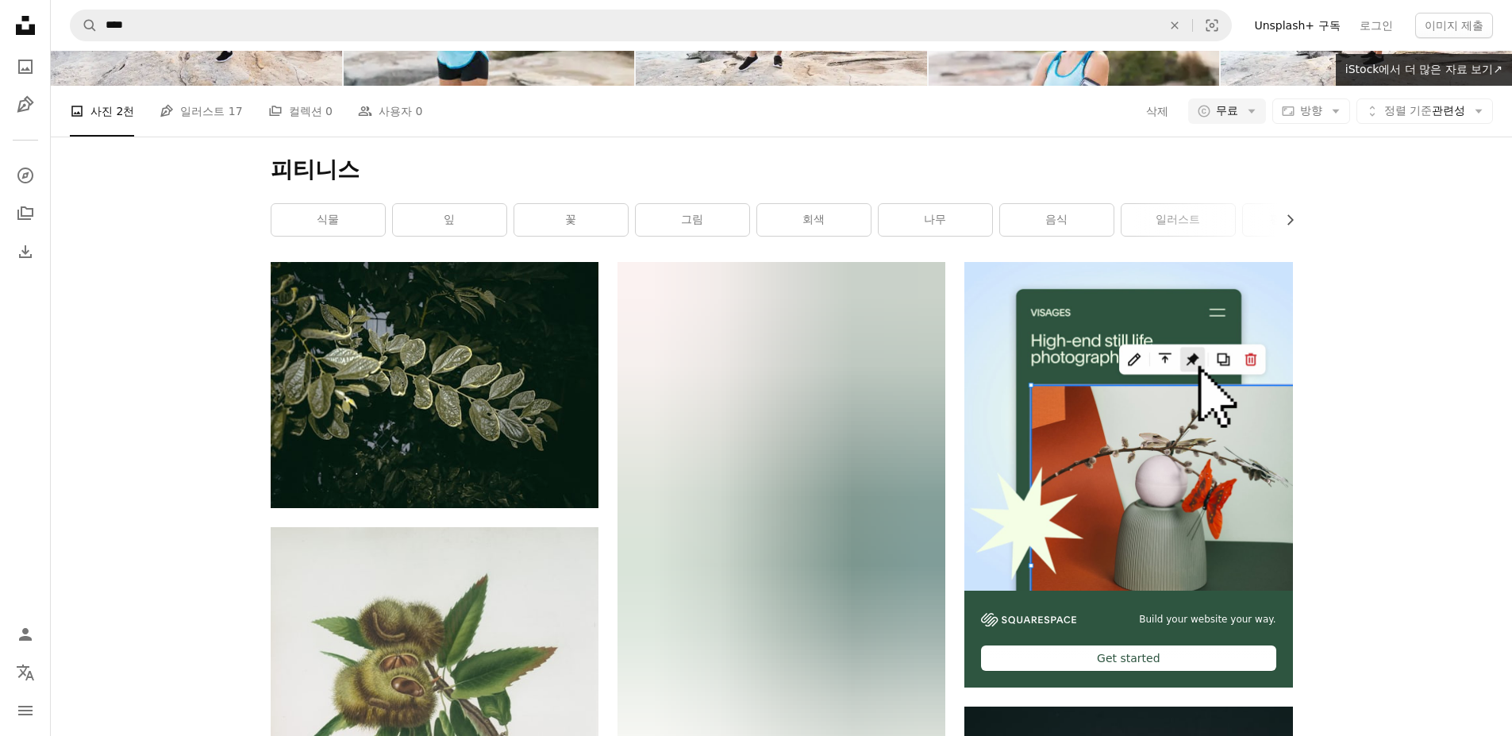
scroll to position [1349, 0]
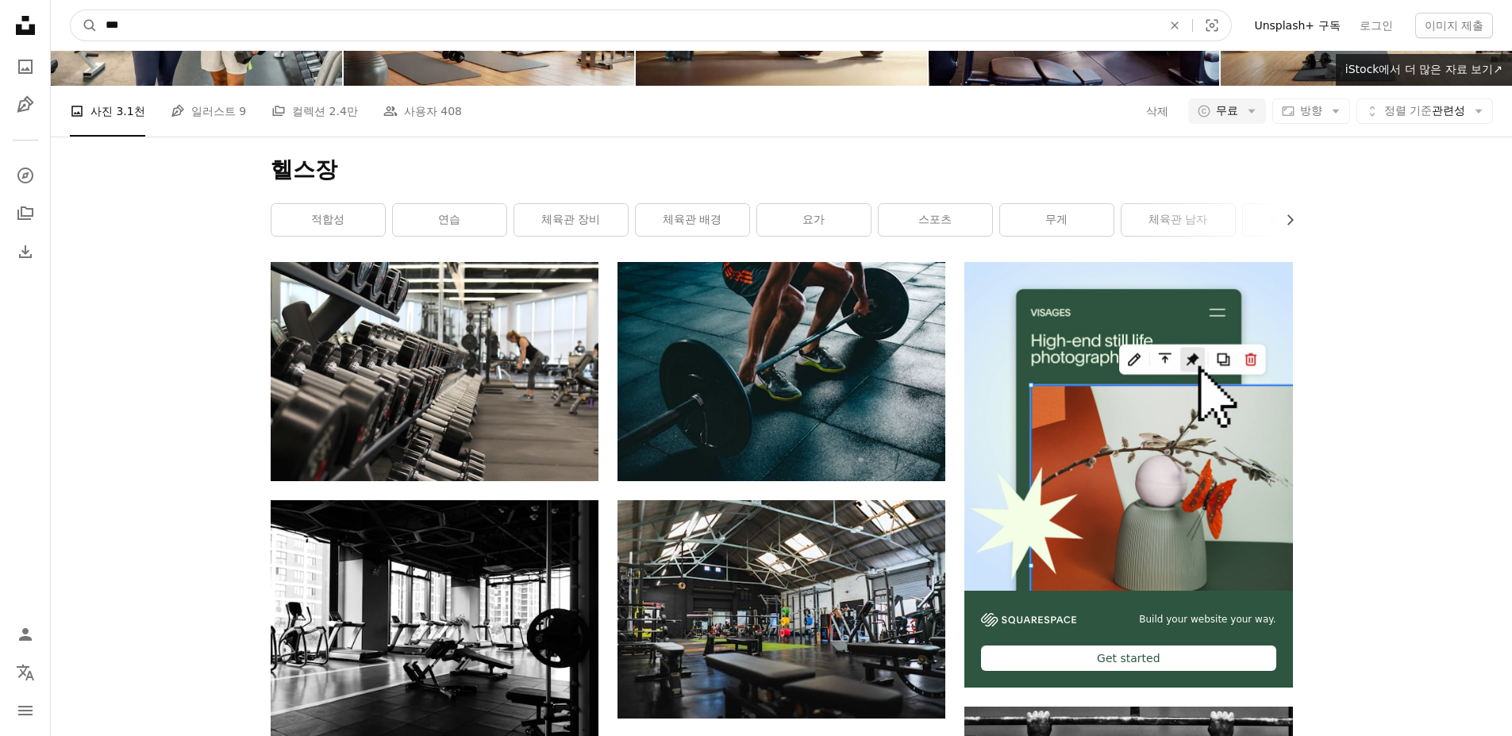
drag, startPoint x: 278, startPoint y: 25, endPoint x: -409, endPoint y: 48, distance: 687.5
type input "******"
click button "A magnifying glass" at bounding box center [84, 25] width 27 height 30
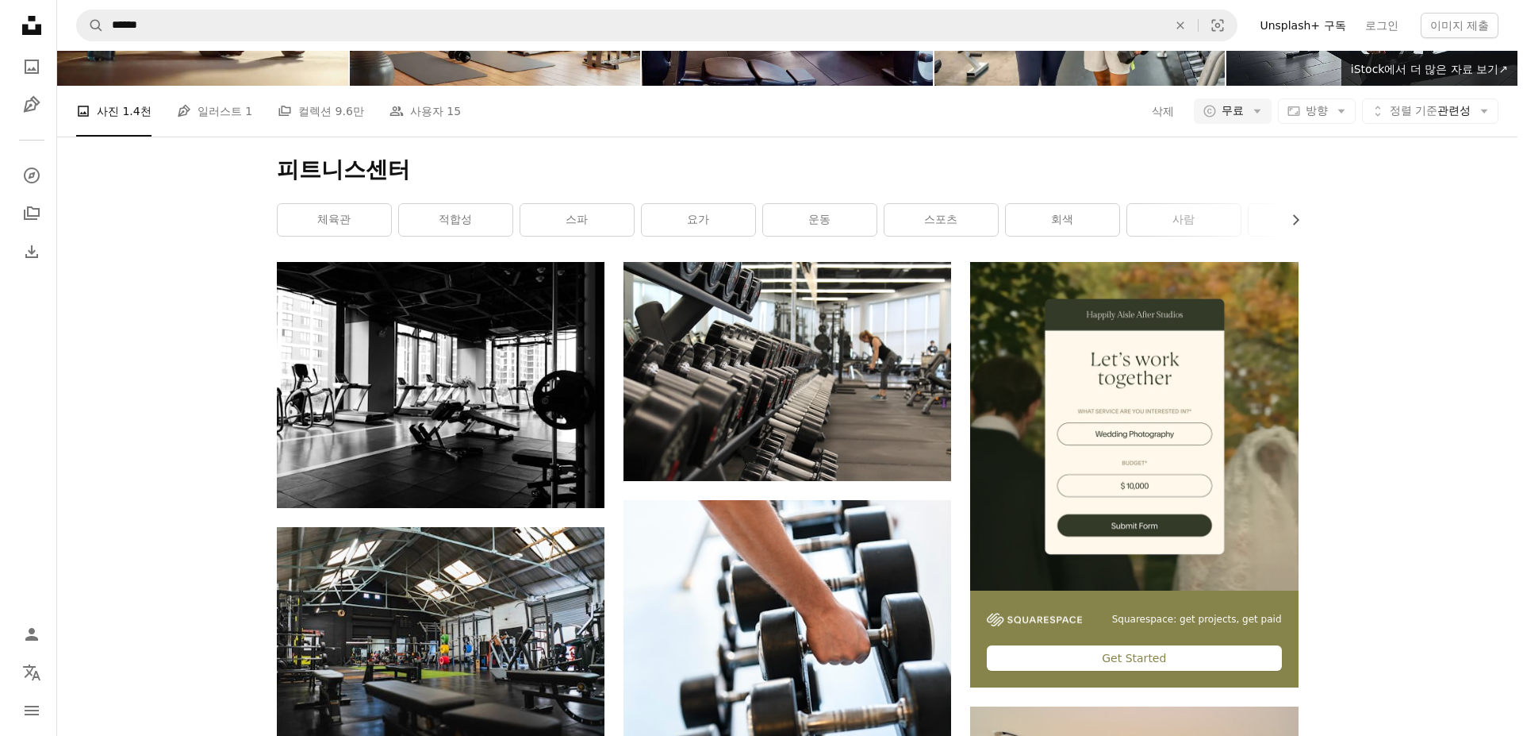
scroll to position [1666, 0]
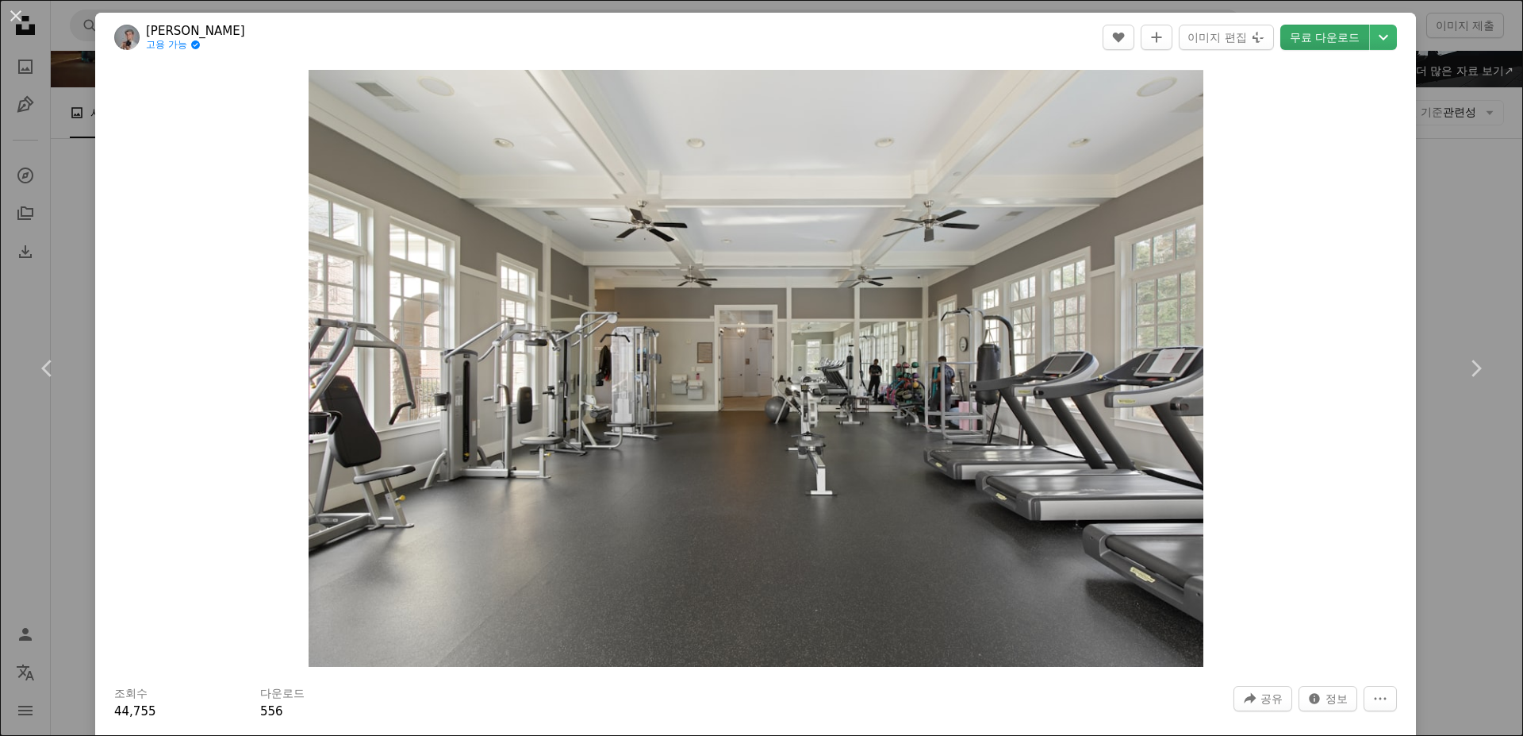
click at [1330, 36] on link "무료 다운로드" at bounding box center [1325, 37] width 89 height 25
